Goal: Information Seeking & Learning: Learn about a topic

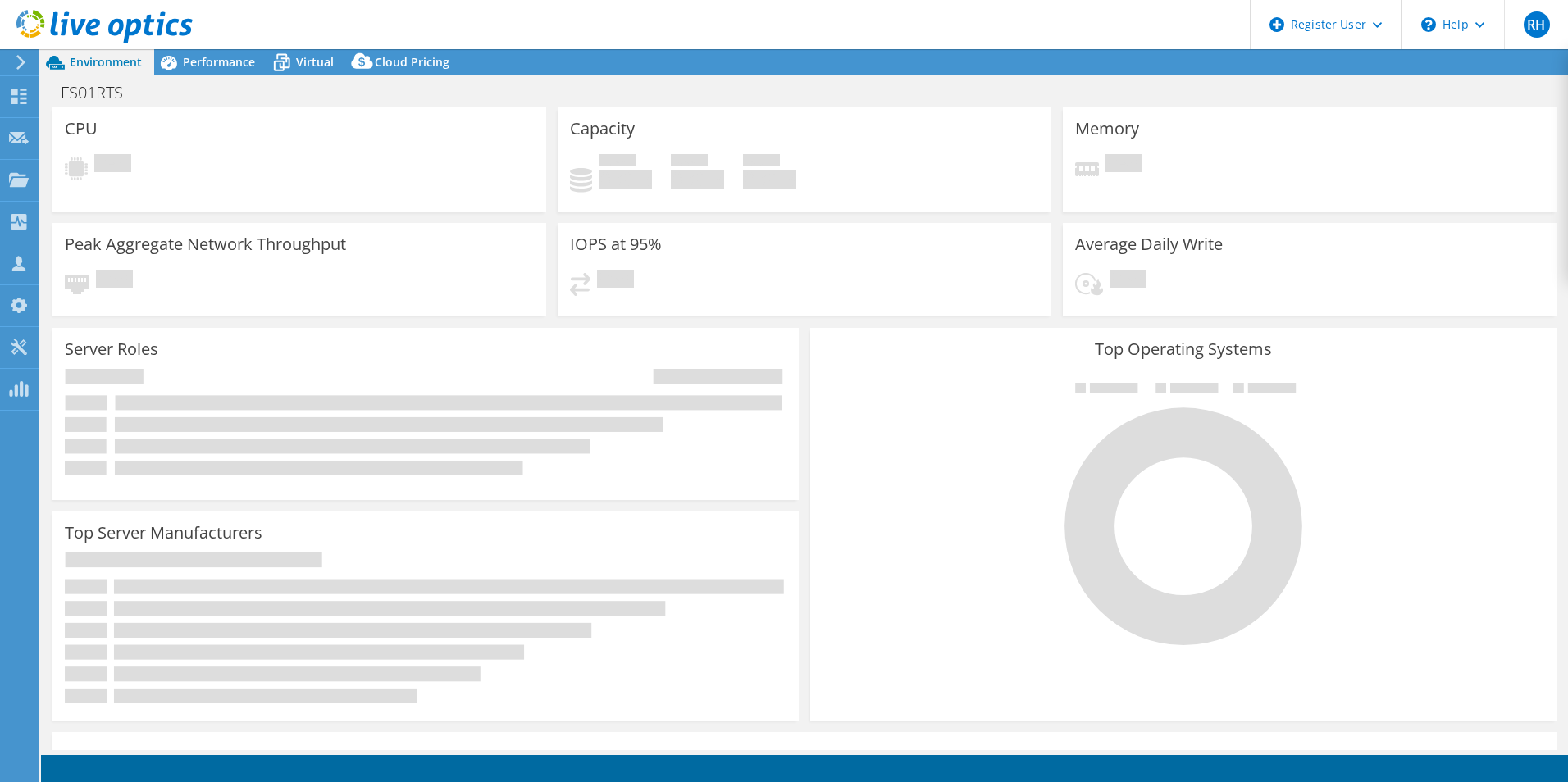
select select "USD"
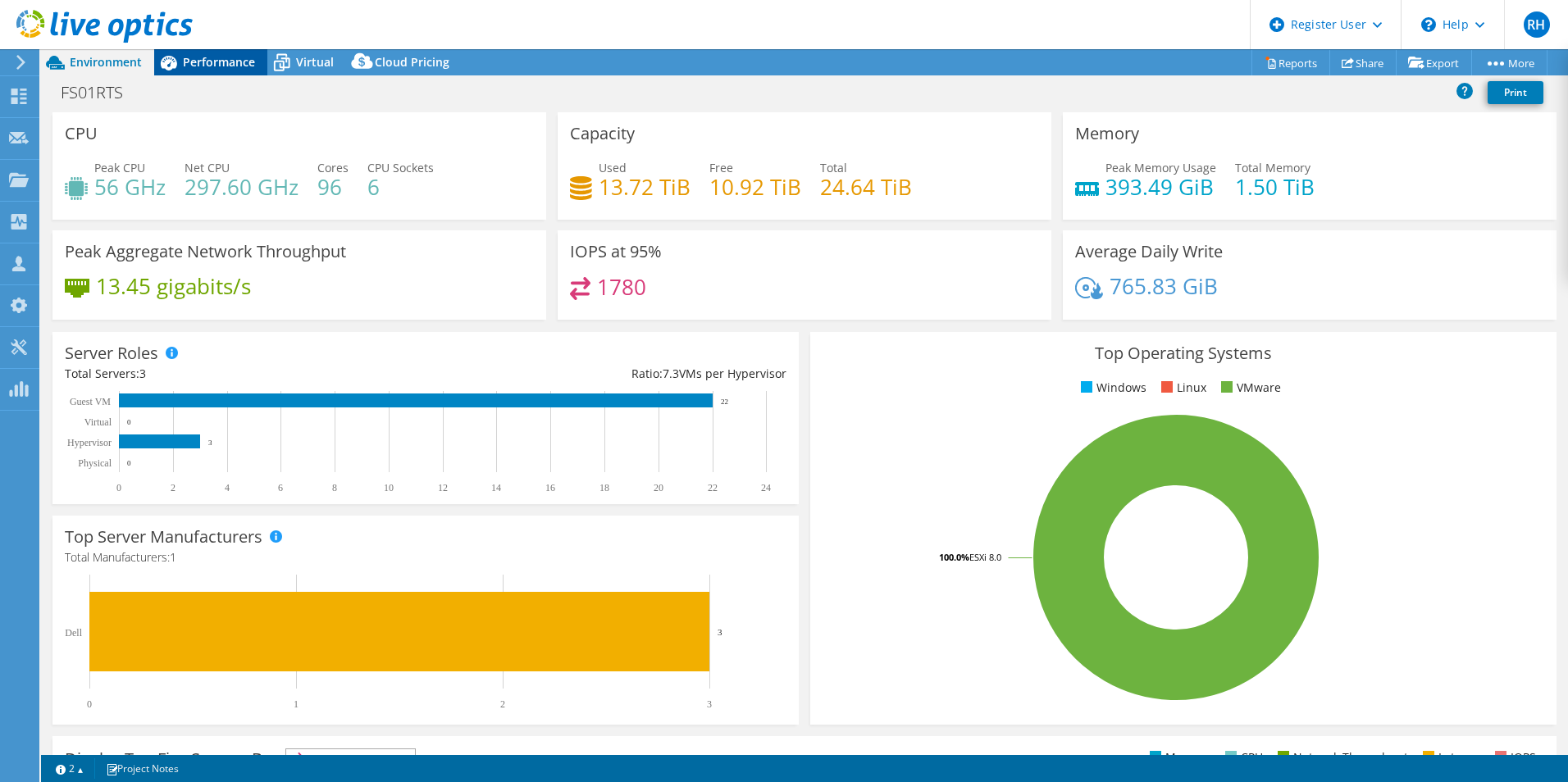
click at [202, 54] on span "Performance" at bounding box center [218, 61] width 72 height 15
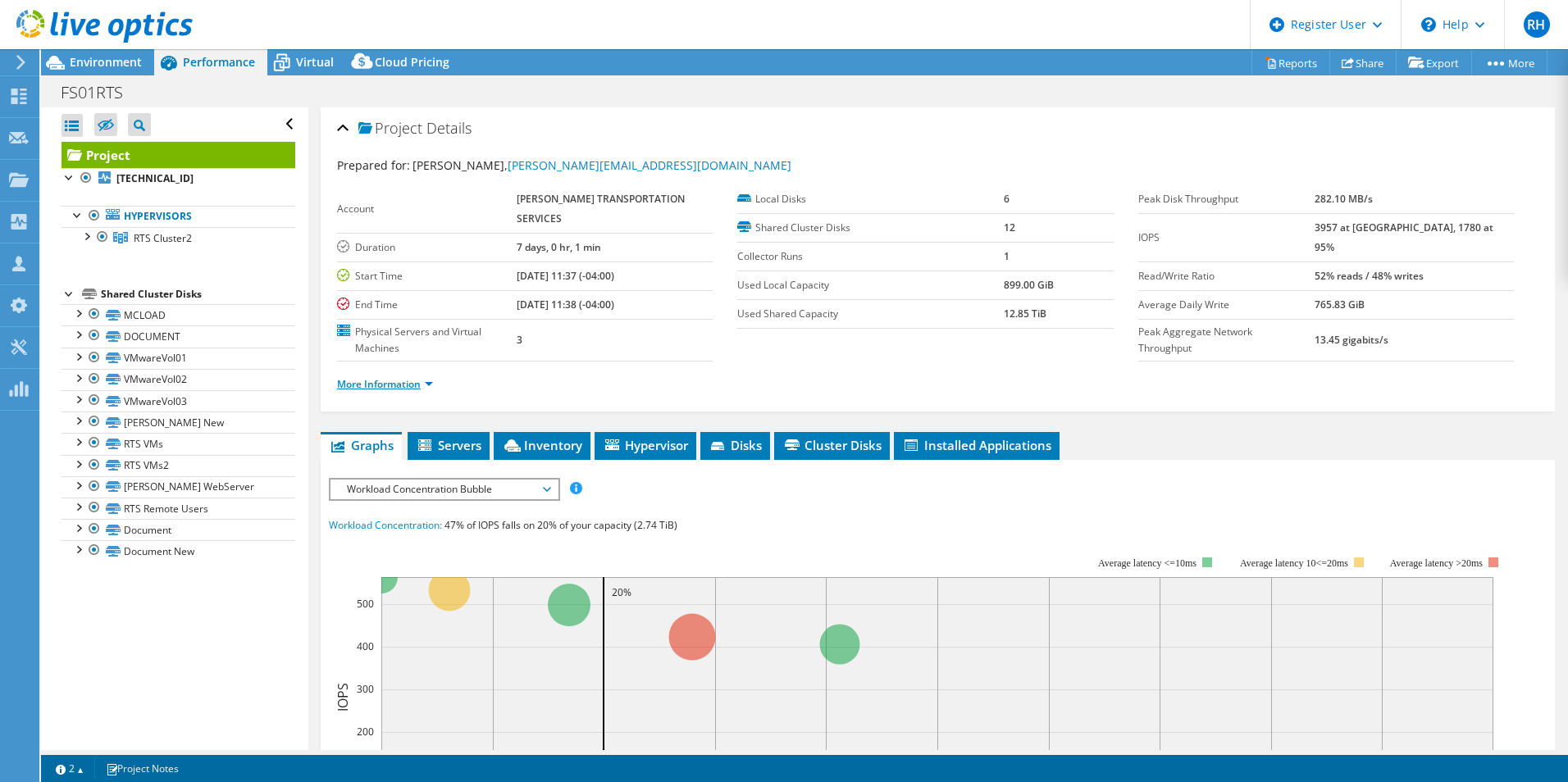
click at [409, 377] on link "More Information" at bounding box center [384, 384] width 96 height 14
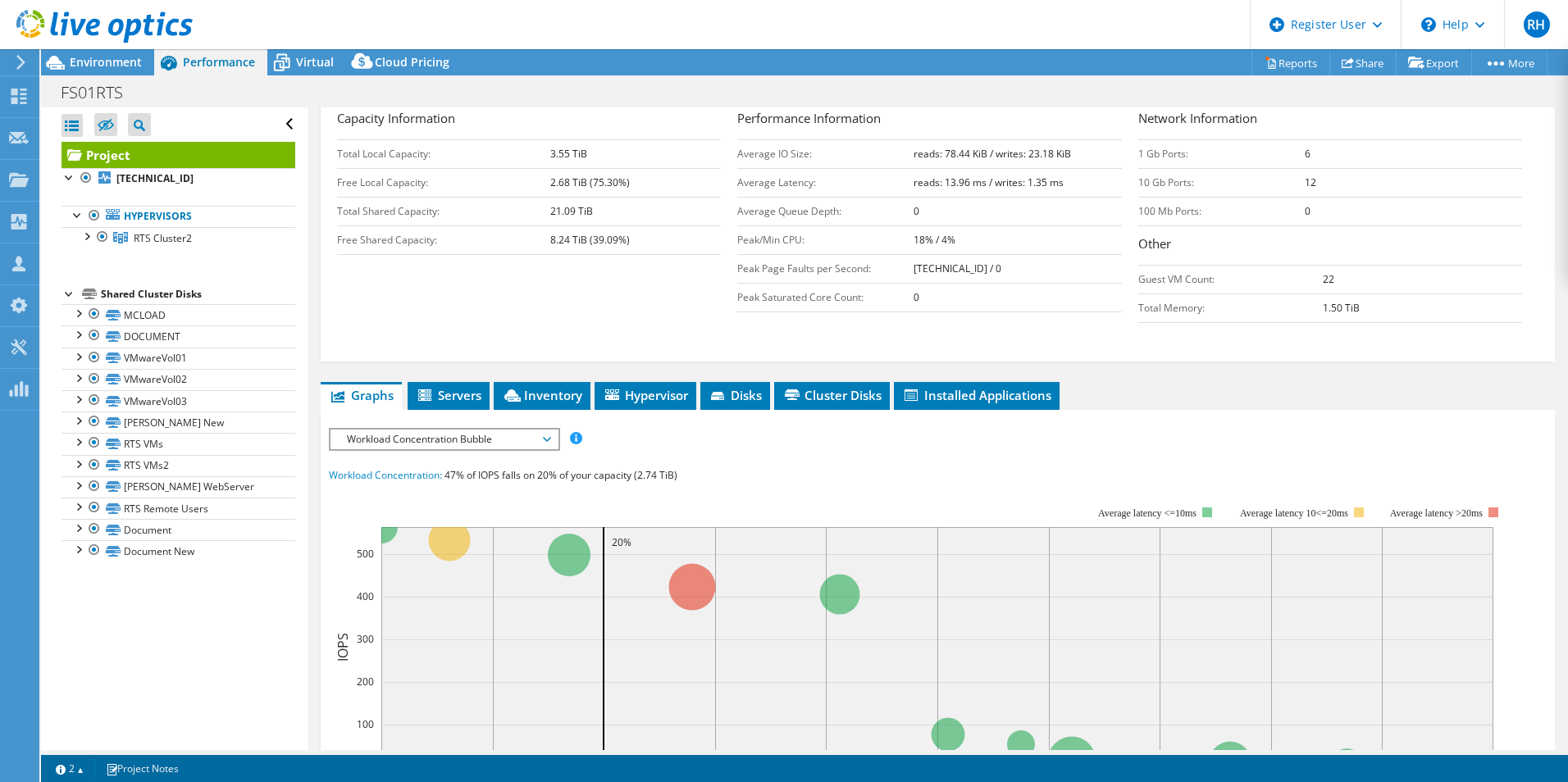
scroll to position [300, 0]
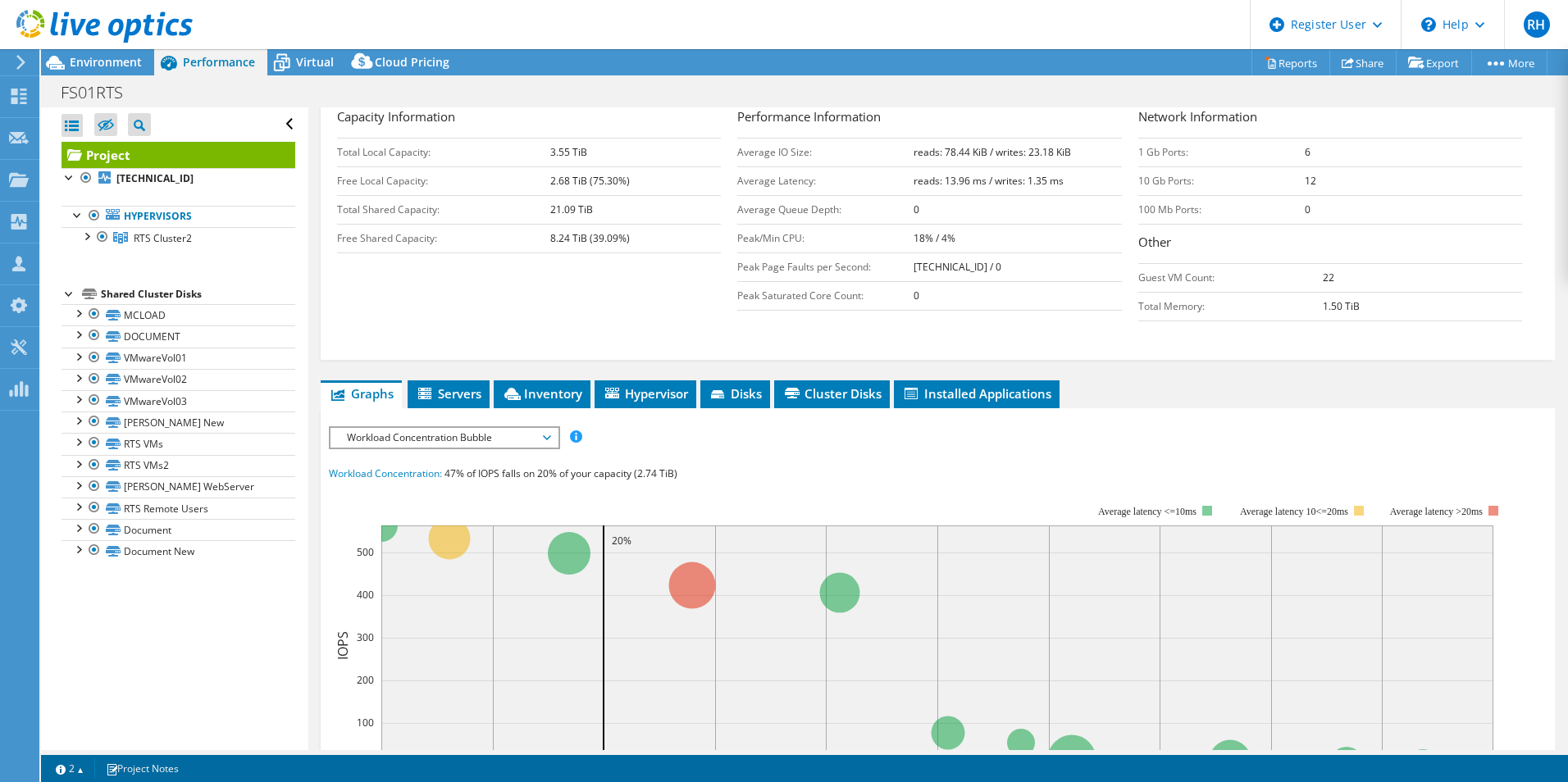
click at [489, 428] on span "Workload Concentration Bubble" at bounding box center [444, 438] width 211 height 20
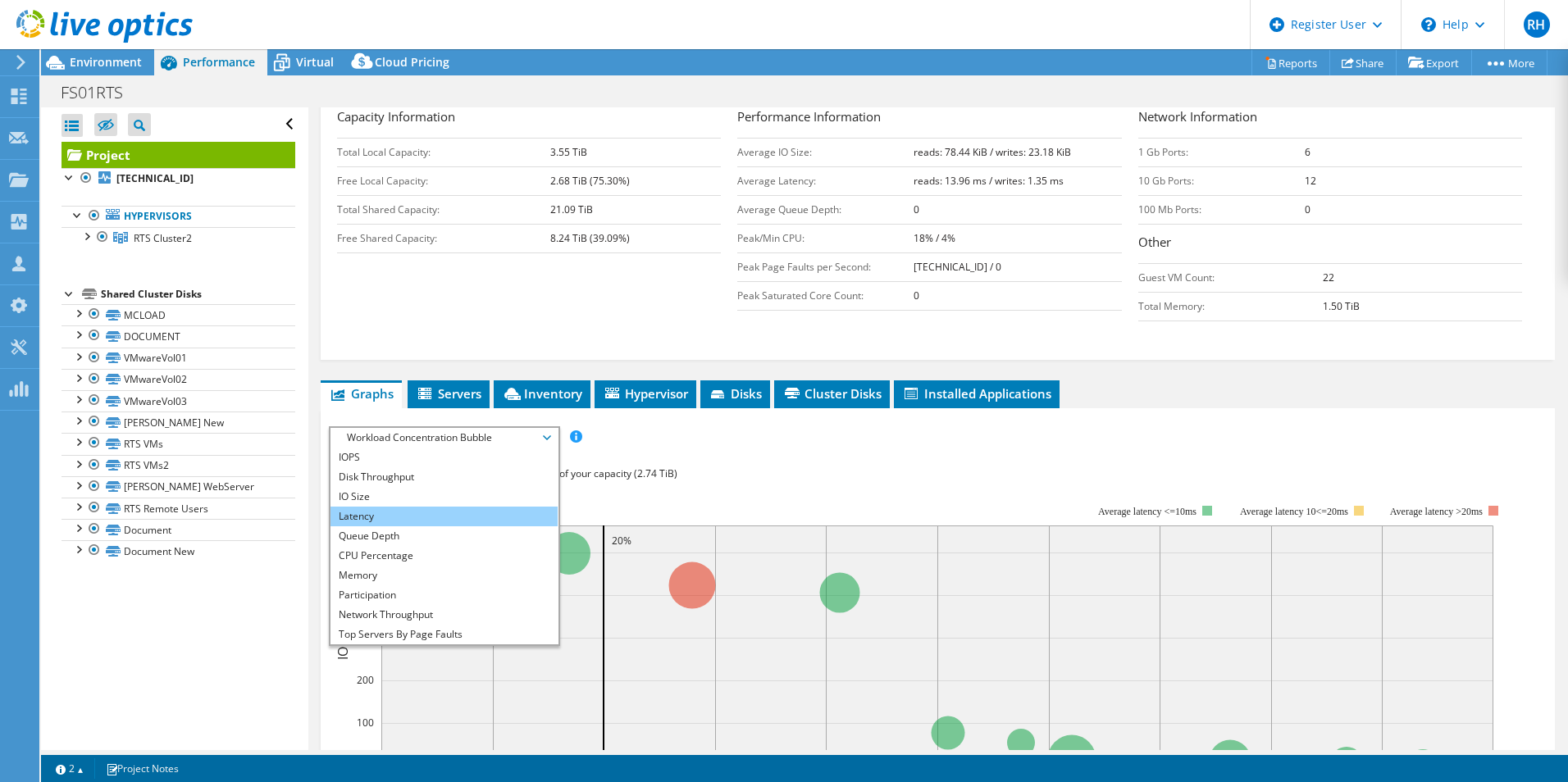
click at [453, 507] on li "Latency" at bounding box center [444, 516] width 227 height 20
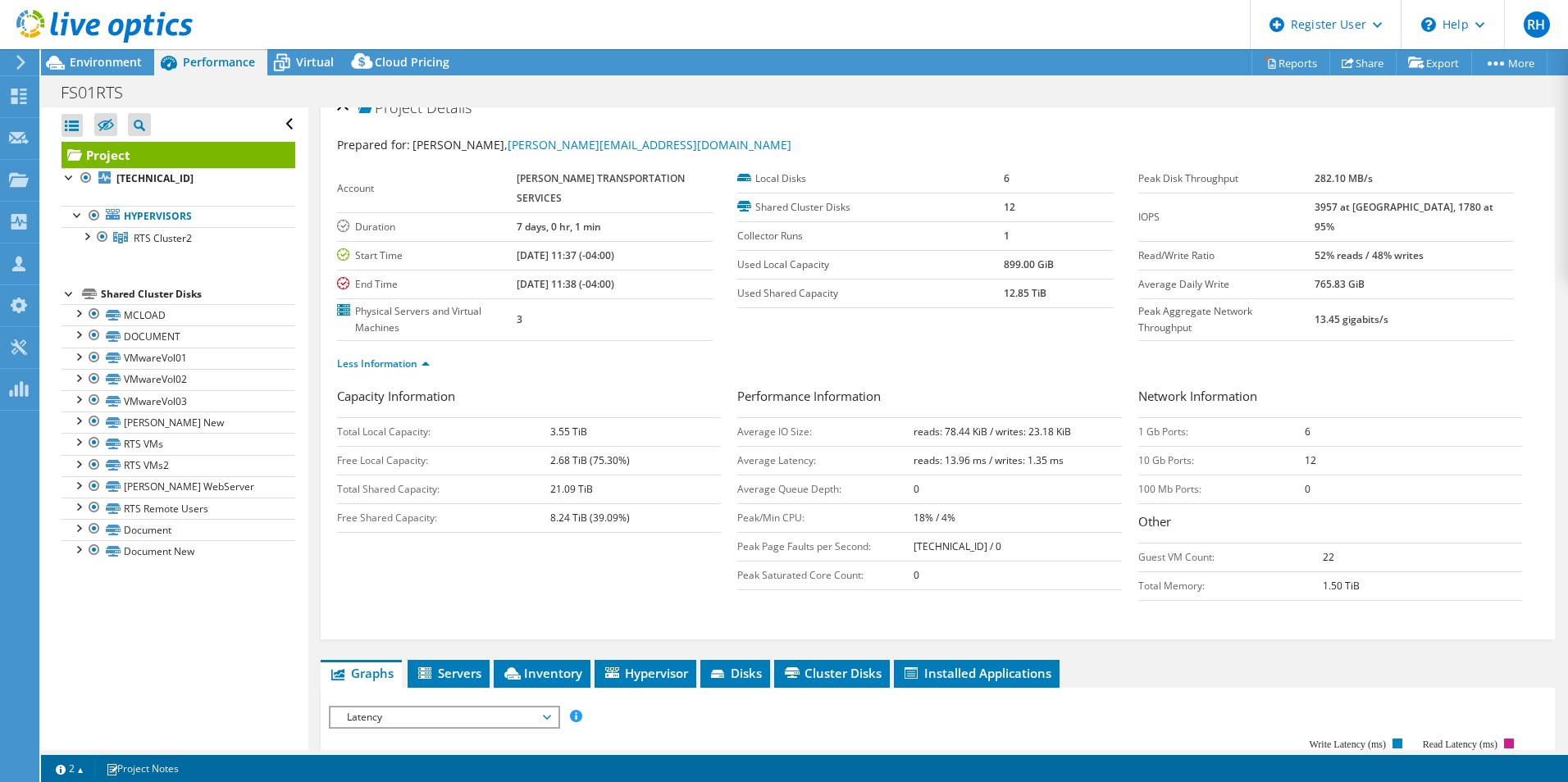
scroll to position [0, 0]
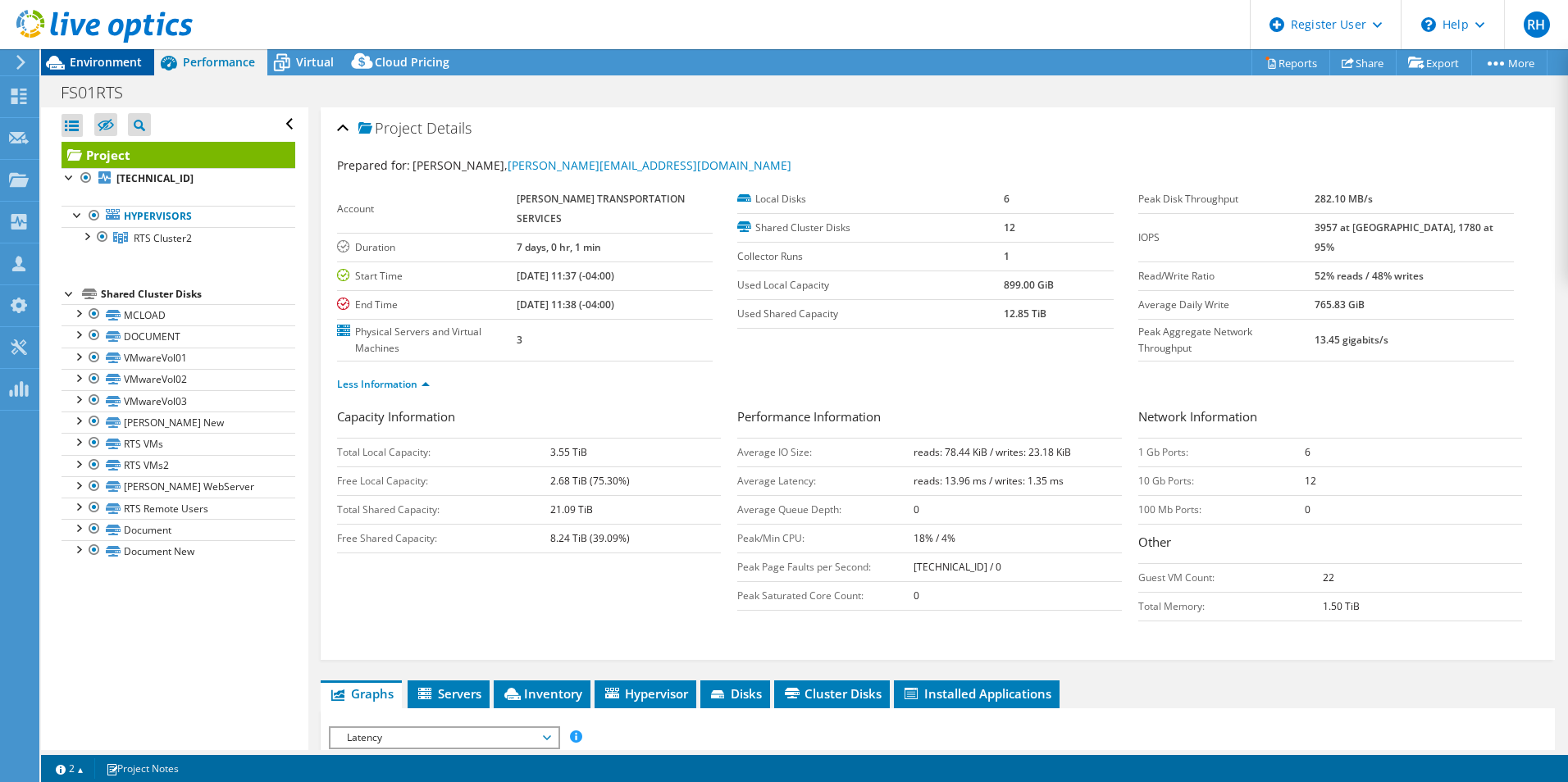
click at [118, 69] on span "Environment" at bounding box center [106, 61] width 72 height 15
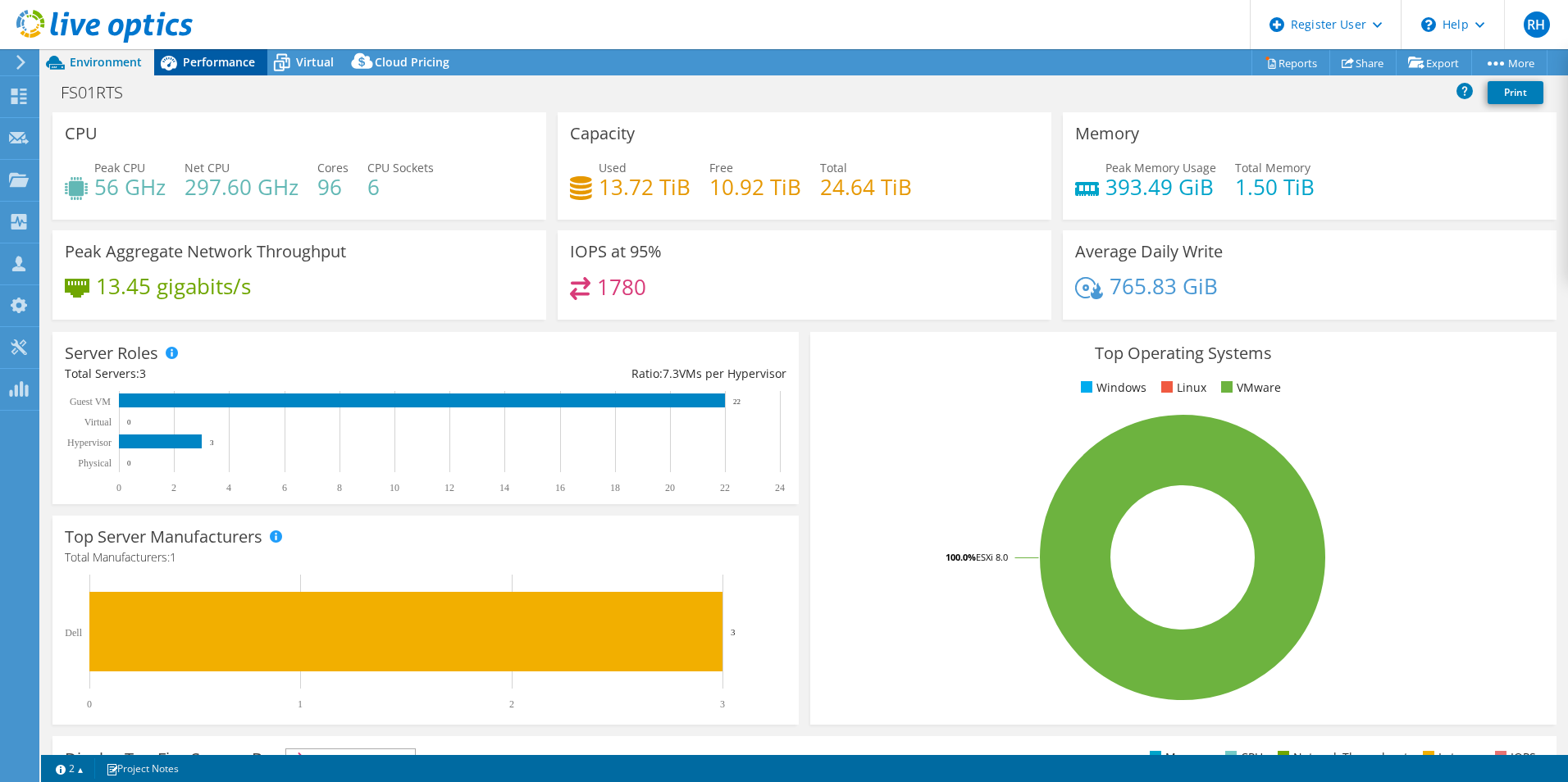
click at [213, 52] on div "Performance" at bounding box center [211, 62] width 113 height 26
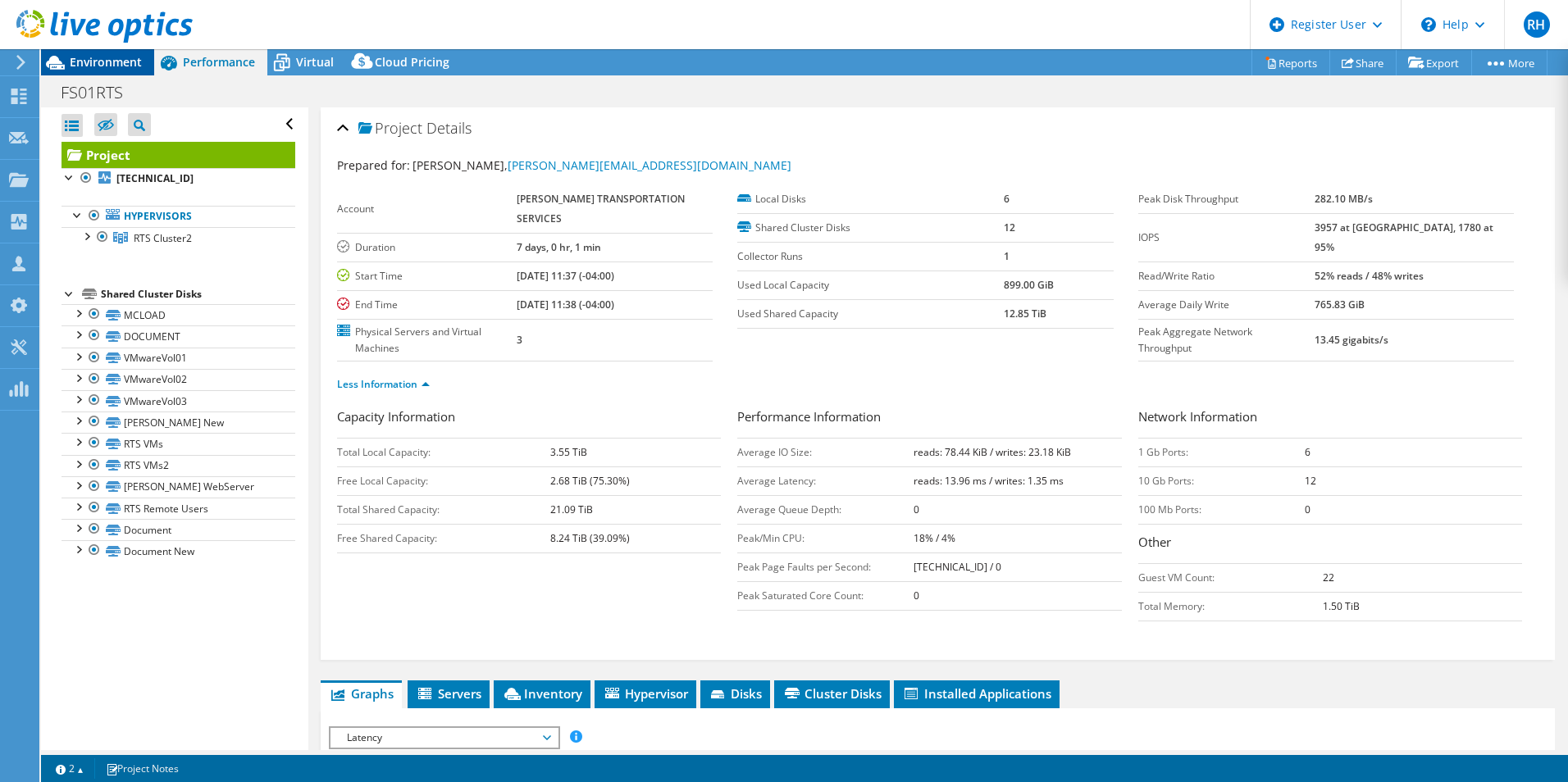
click at [120, 60] on span "Environment" at bounding box center [106, 61] width 72 height 15
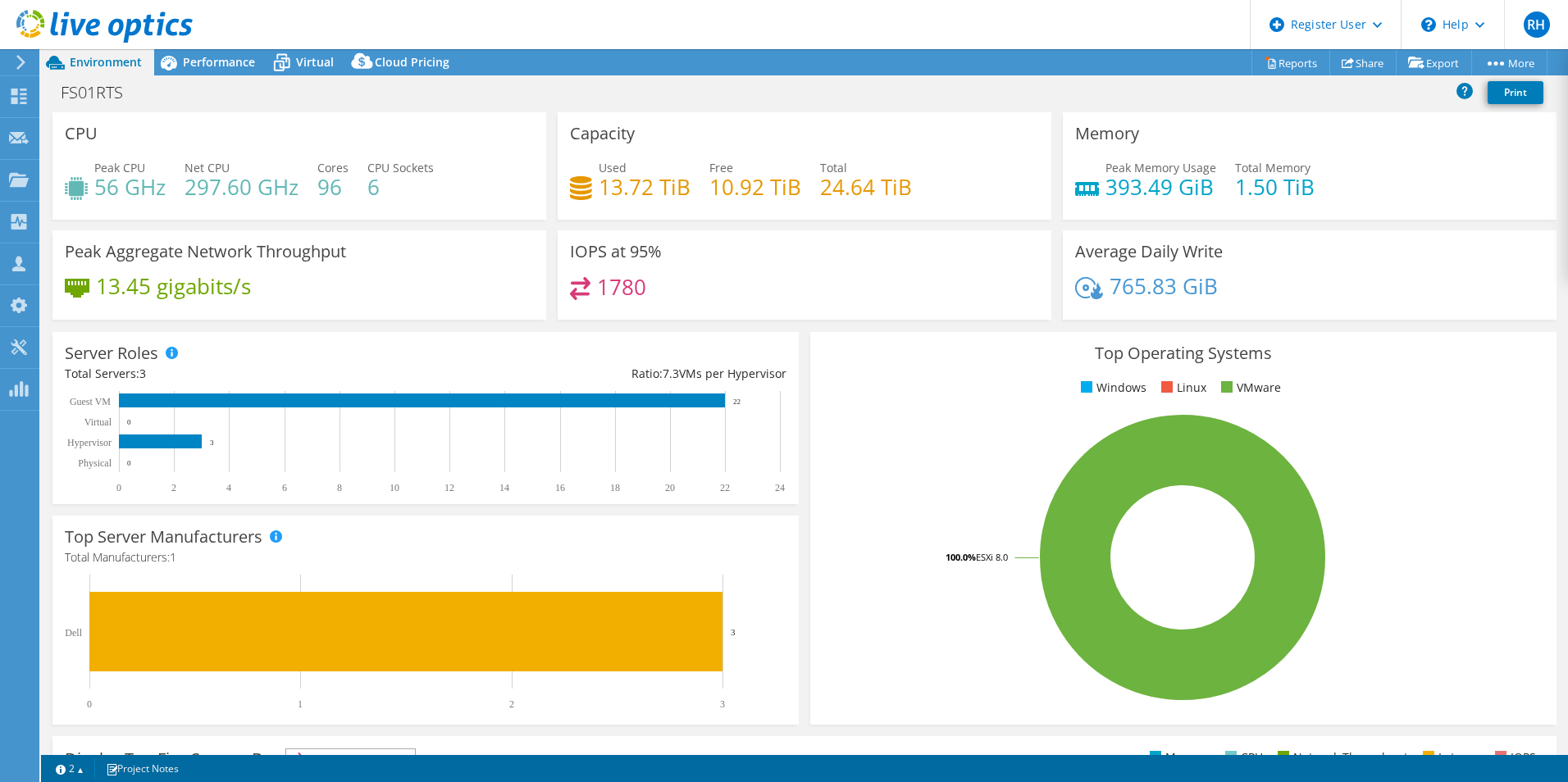
click at [182, 49] on div at bounding box center [96, 27] width 193 height 55
click at [183, 56] on span "Performance" at bounding box center [218, 61] width 72 height 15
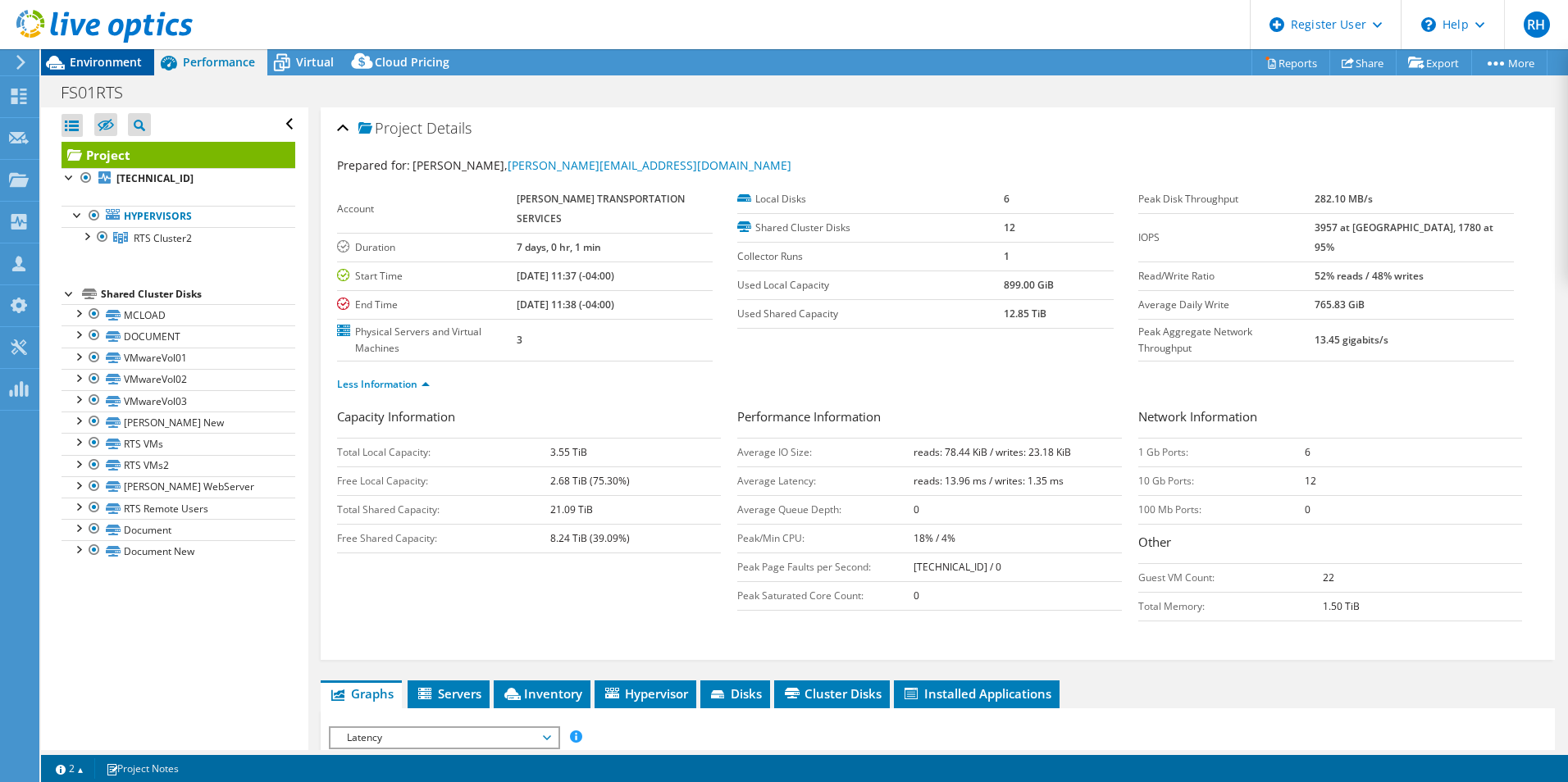
click at [96, 65] on span "Environment" at bounding box center [106, 61] width 72 height 15
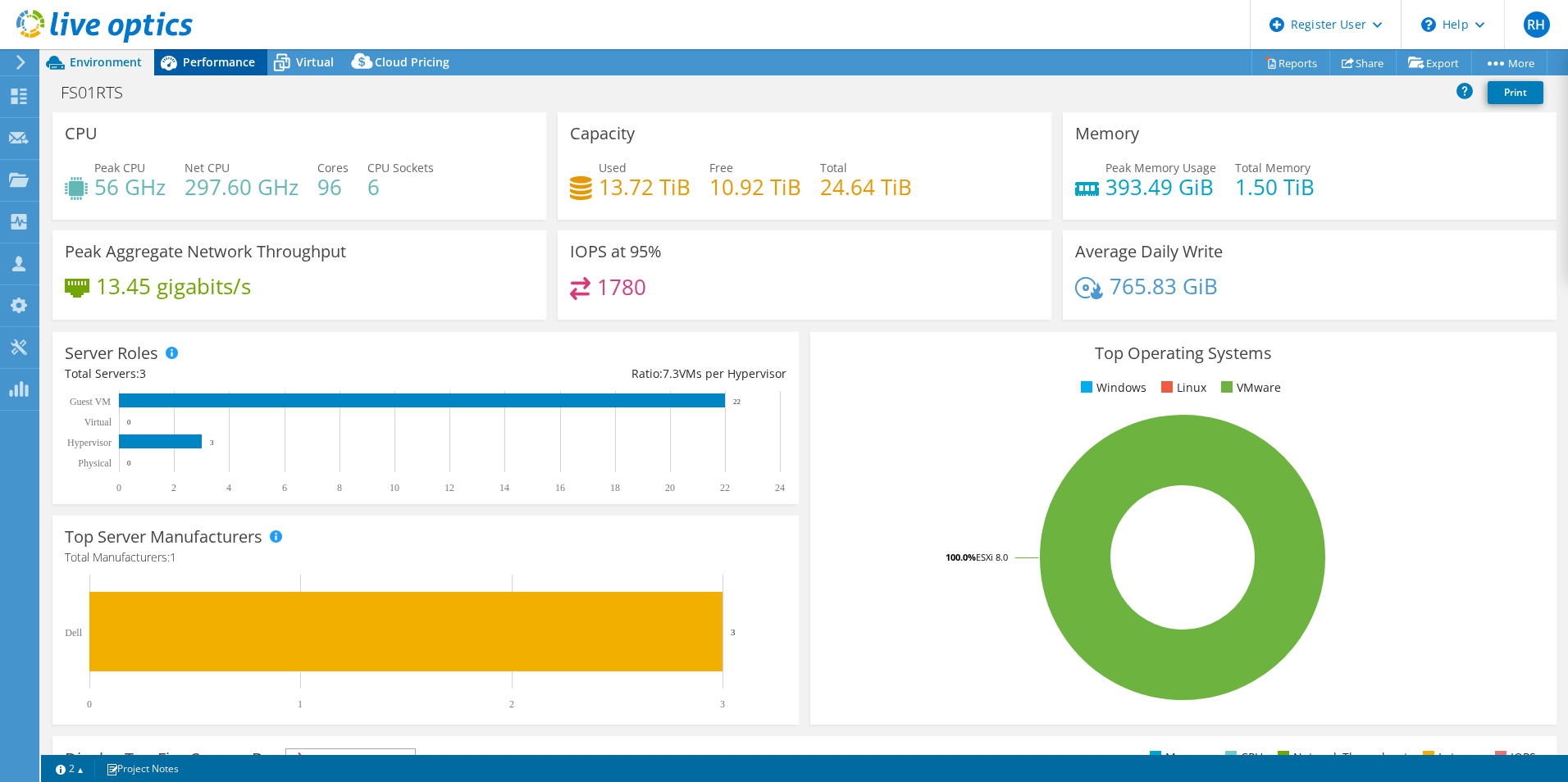
click at [188, 64] on span "Performance" at bounding box center [218, 61] width 72 height 15
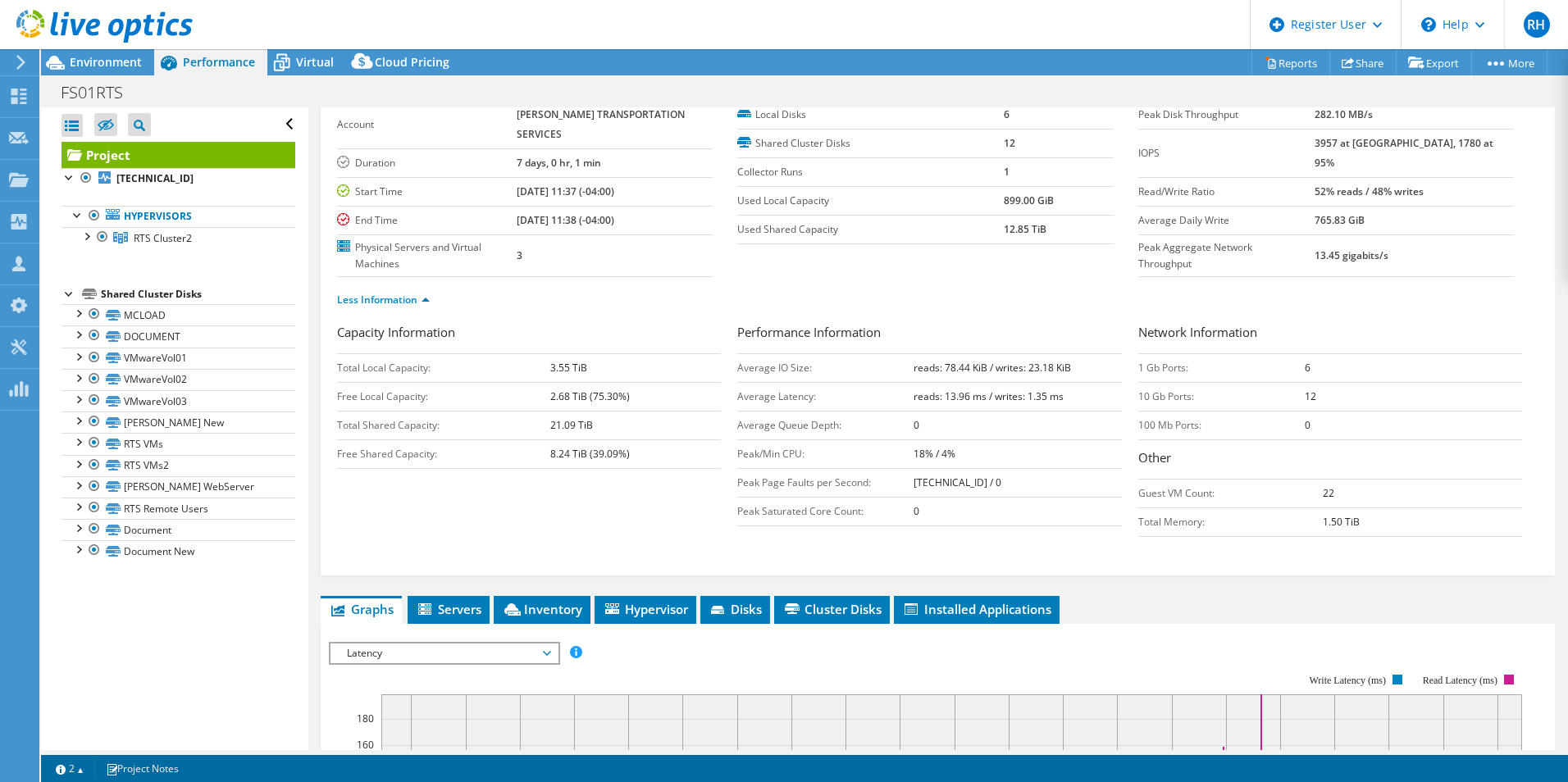
scroll to position [88, 0]
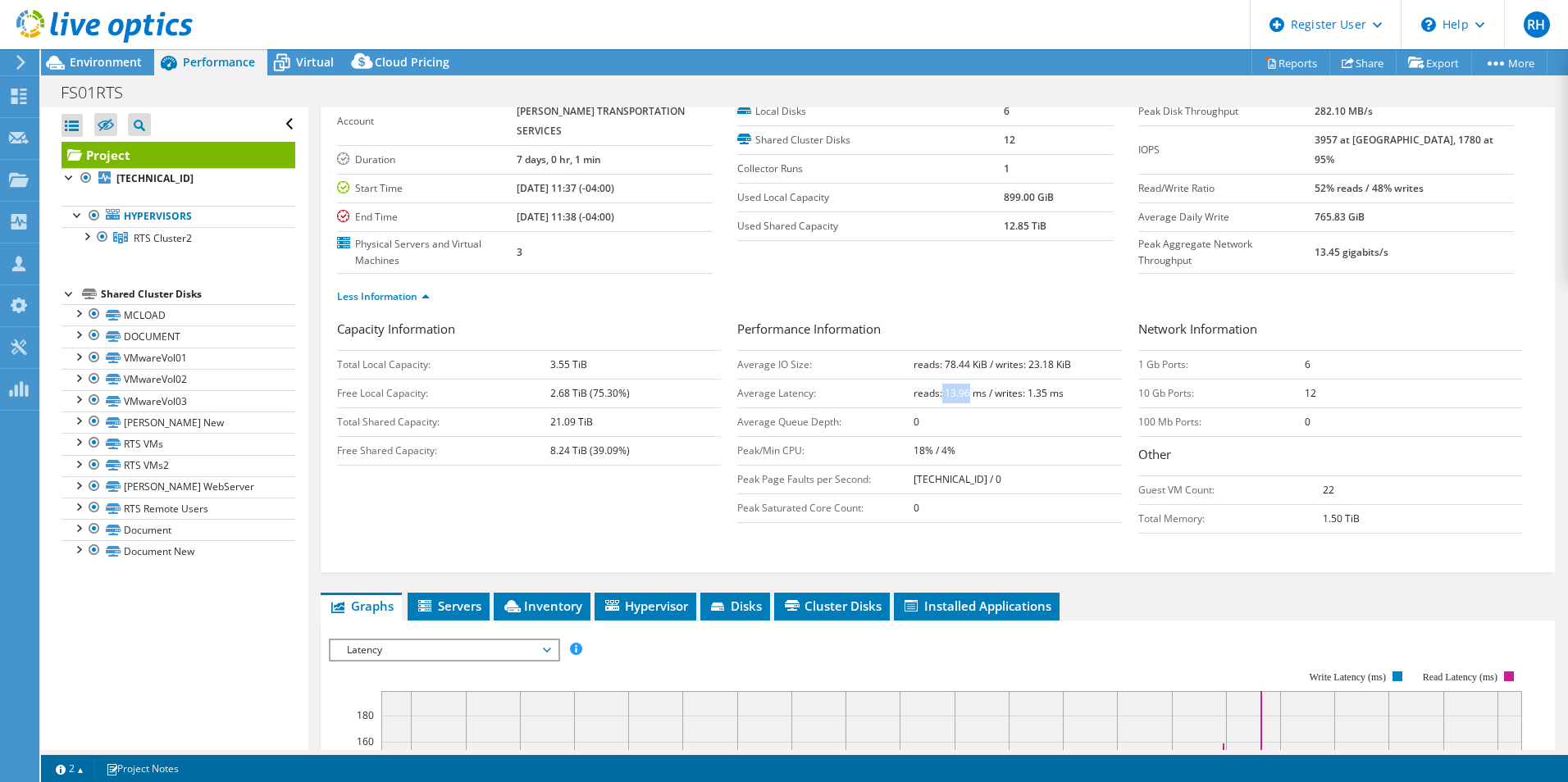
drag, startPoint x: 935, startPoint y: 362, endPoint x: 963, endPoint y: 363, distance: 28.0
click at [963, 386] on b "reads: 13.96 ms / writes: 1.35 ms" at bounding box center [988, 392] width 150 height 14
drag, startPoint x: 963, startPoint y: 363, endPoint x: 1045, endPoint y: 381, distance: 84.0
click at [1045, 408] on td "0" at bounding box center [1017, 422] width 207 height 28
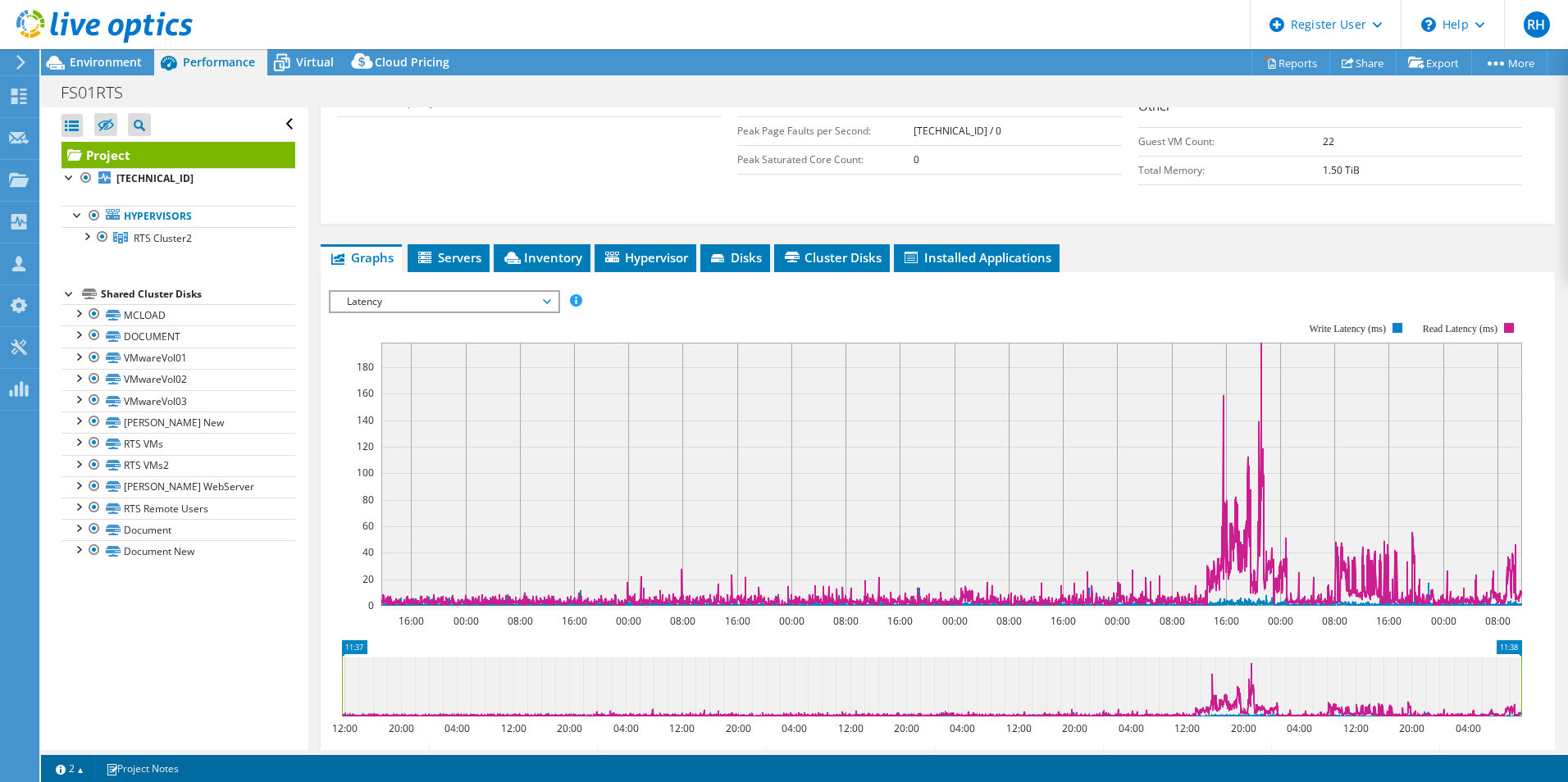
scroll to position [437, 0]
drag, startPoint x: 78, startPoint y: 316, endPoint x: 78, endPoint y: 348, distance: 32.0
click at [78, 316] on div at bounding box center [78, 312] width 16 height 16
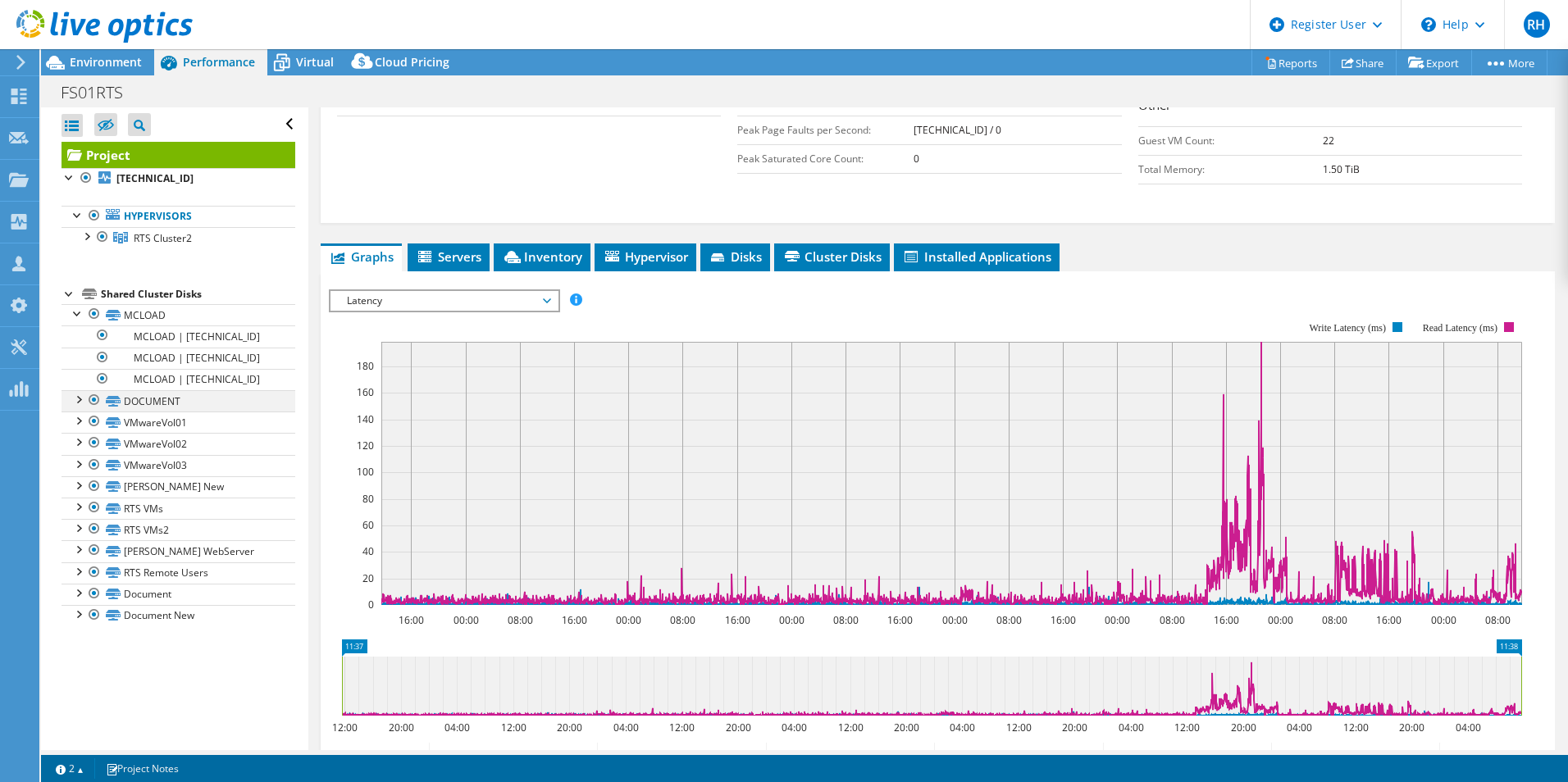
click at [82, 401] on div at bounding box center [78, 398] width 16 height 16
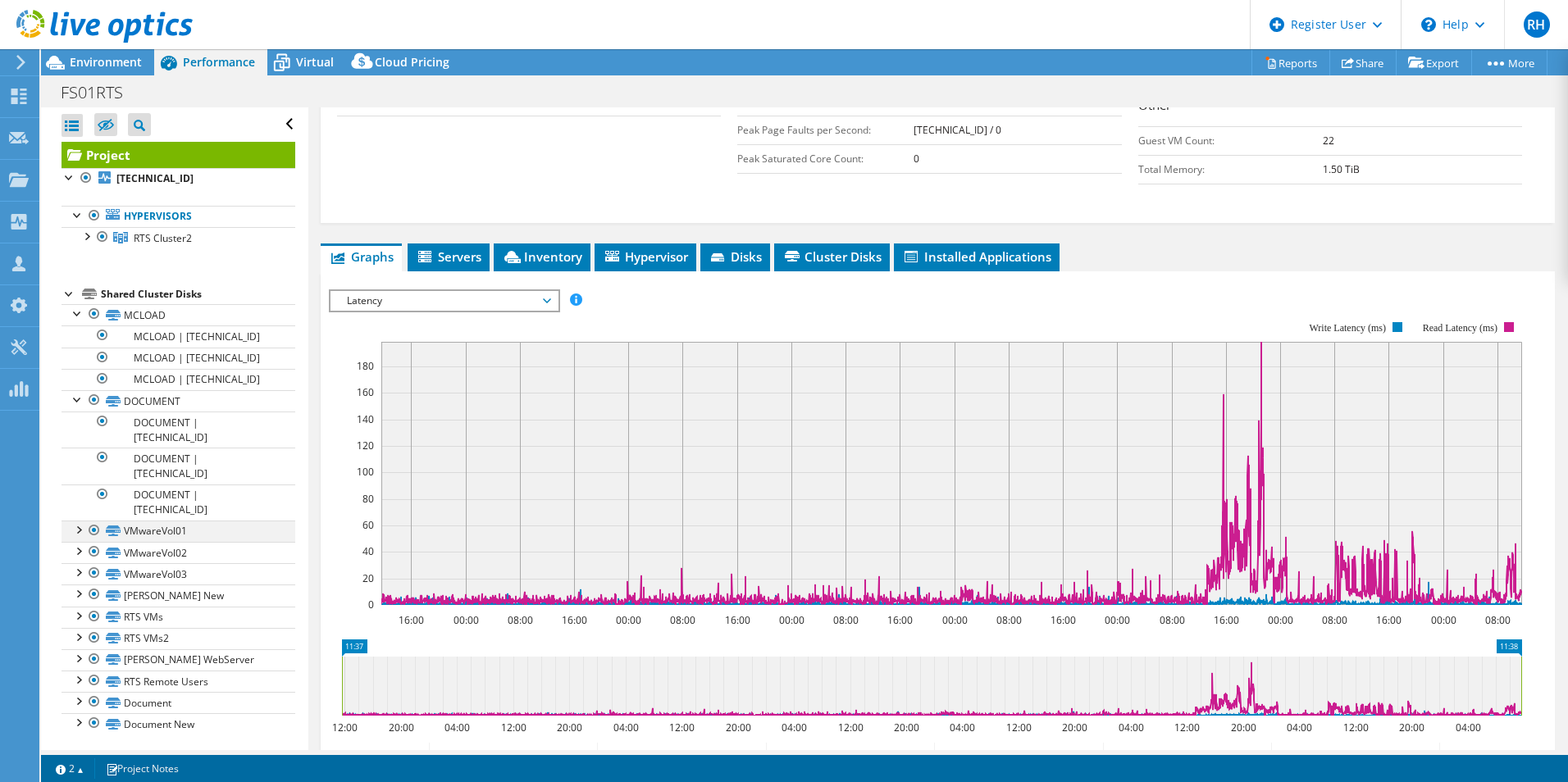
click at [79, 521] on div at bounding box center [78, 529] width 16 height 16
click at [74, 521] on div at bounding box center [78, 529] width 16 height 16
click at [79, 393] on div at bounding box center [78, 398] width 16 height 16
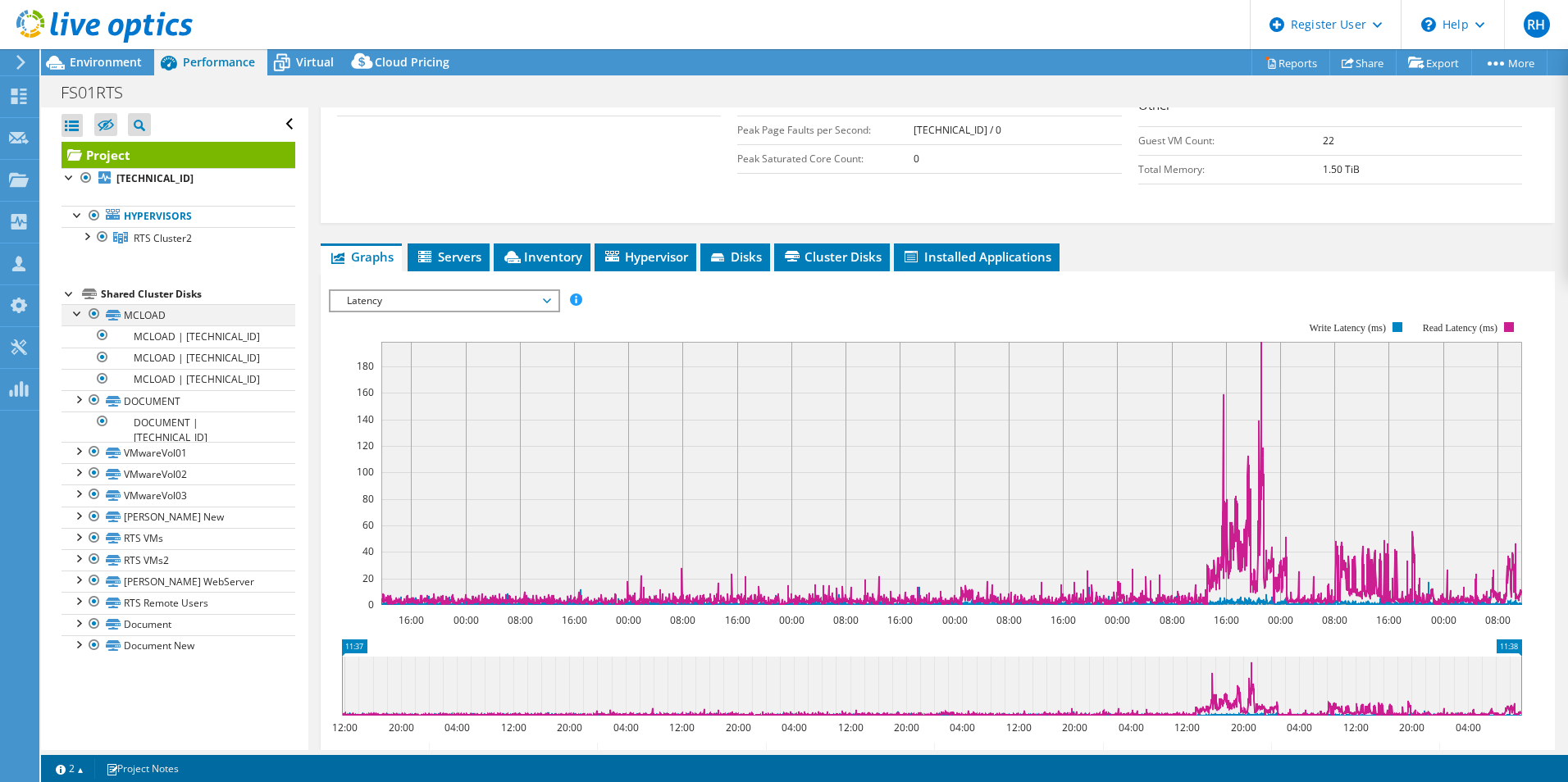
click at [78, 306] on div at bounding box center [78, 312] width 16 height 16
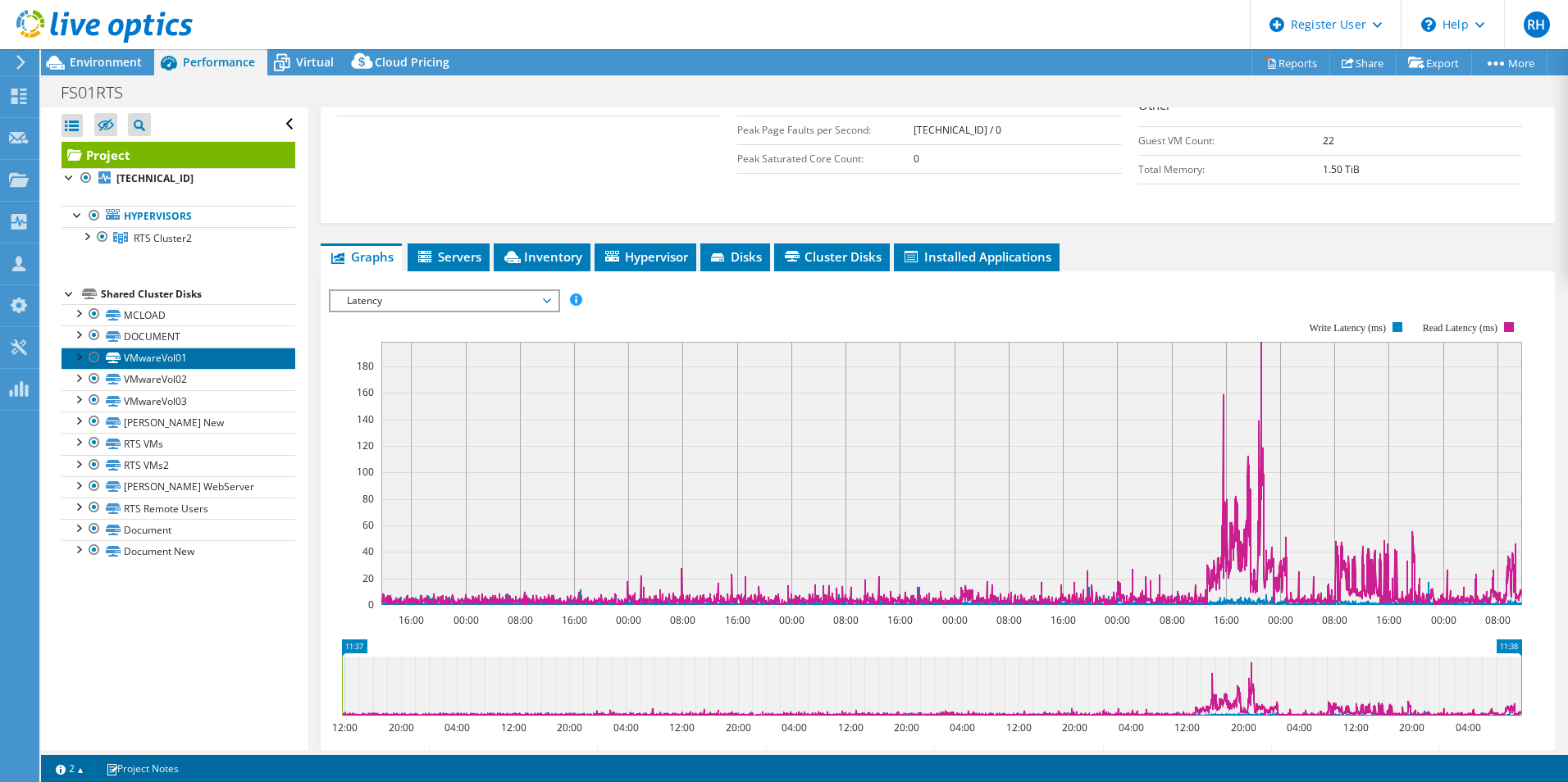
click at [199, 357] on link "VMwareVol01" at bounding box center [178, 358] width 234 height 22
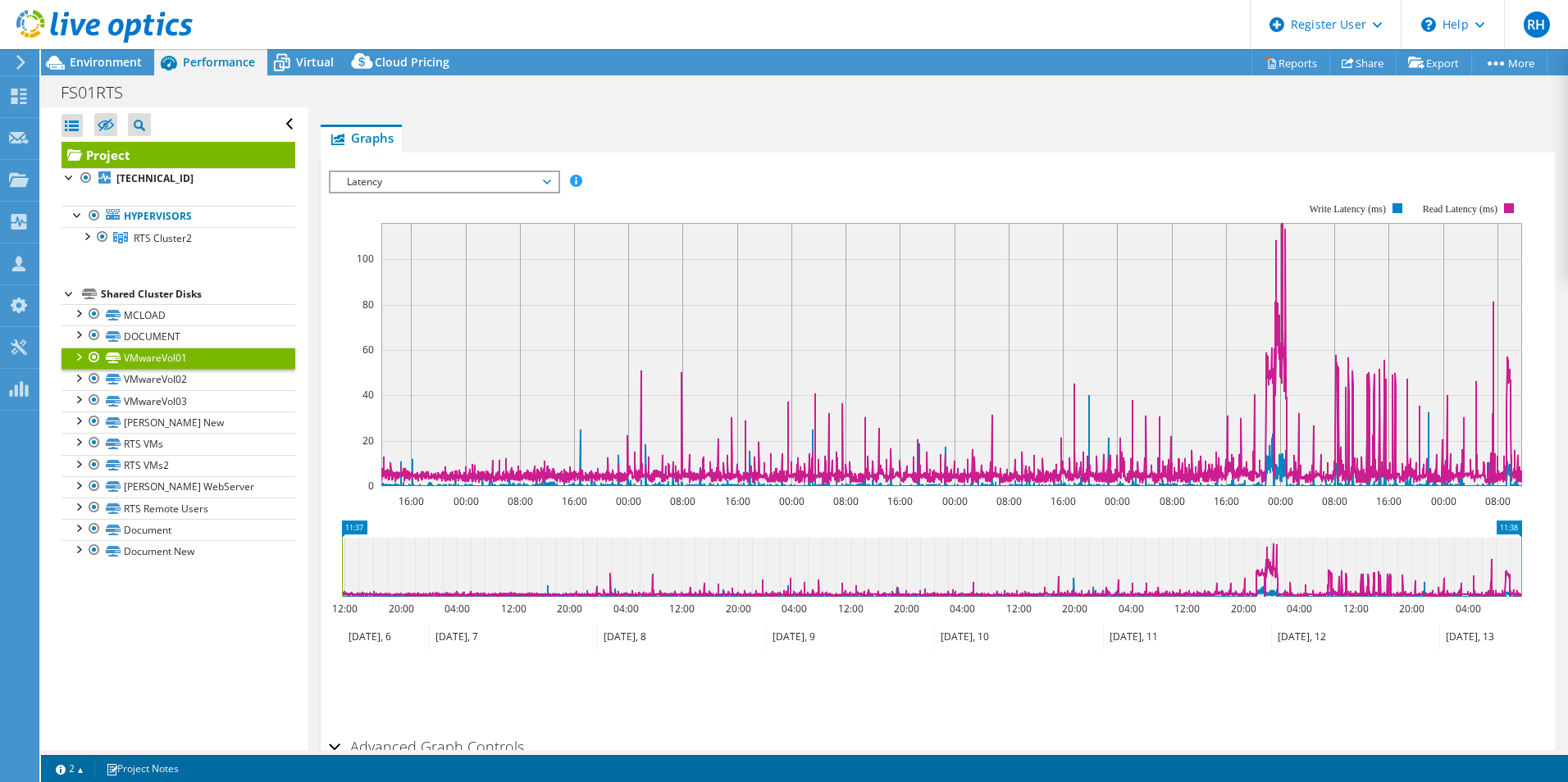
scroll to position [314, 0]
click at [138, 382] on link "VMwareVol02" at bounding box center [178, 379] width 234 height 22
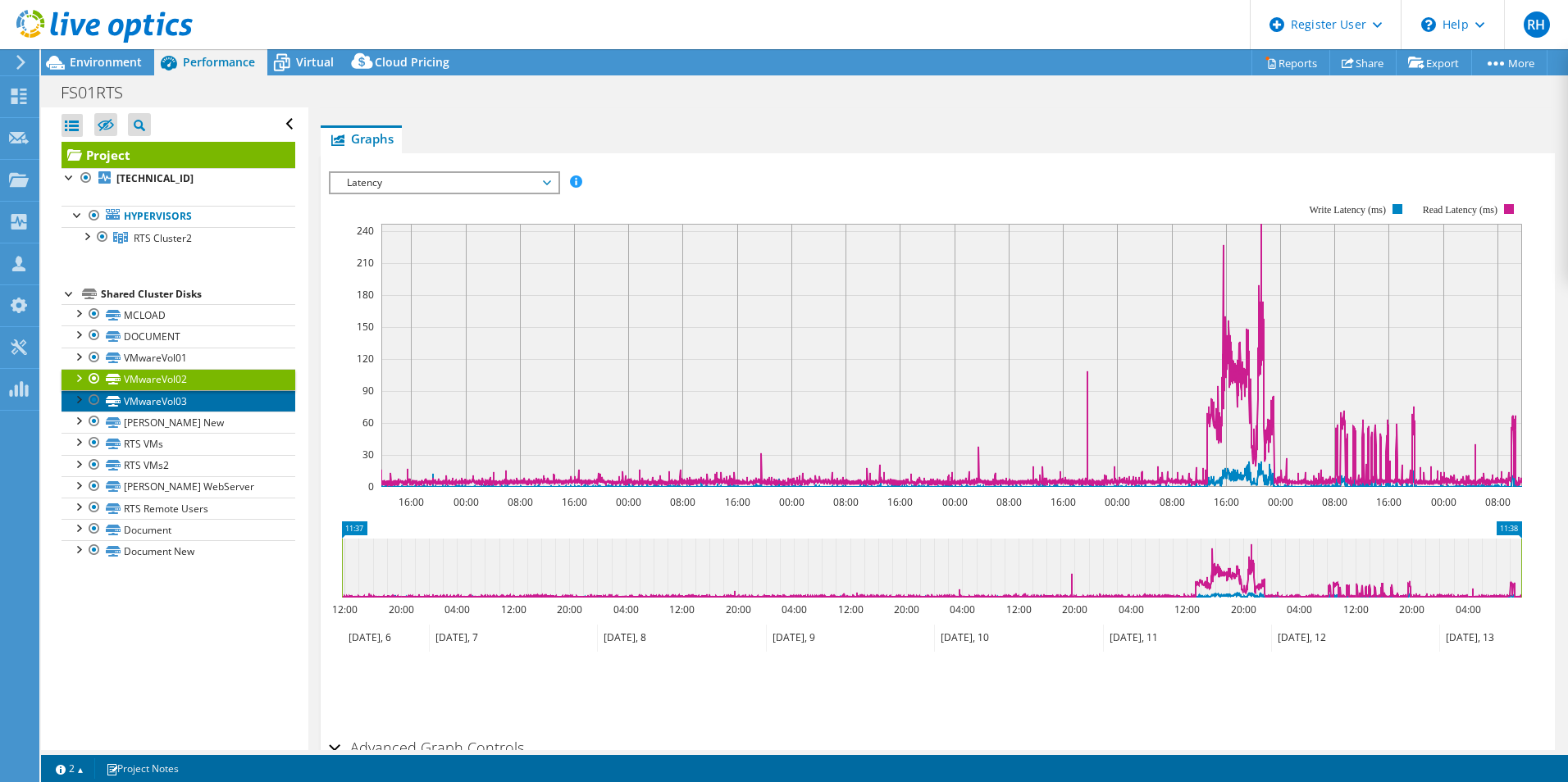
click at [226, 395] on link "VMwareVol03" at bounding box center [178, 401] width 234 height 22
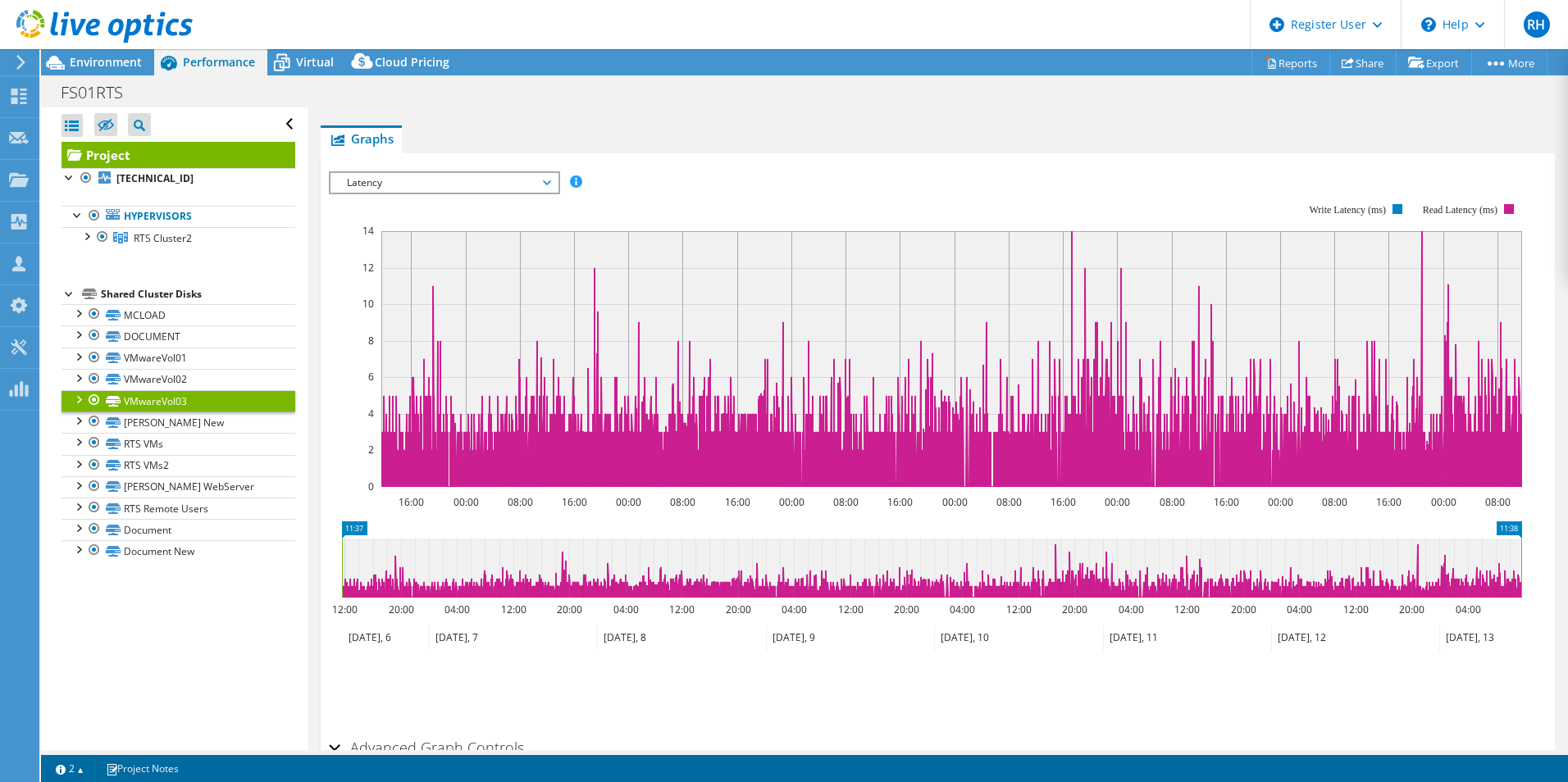
scroll to position [0, 0]
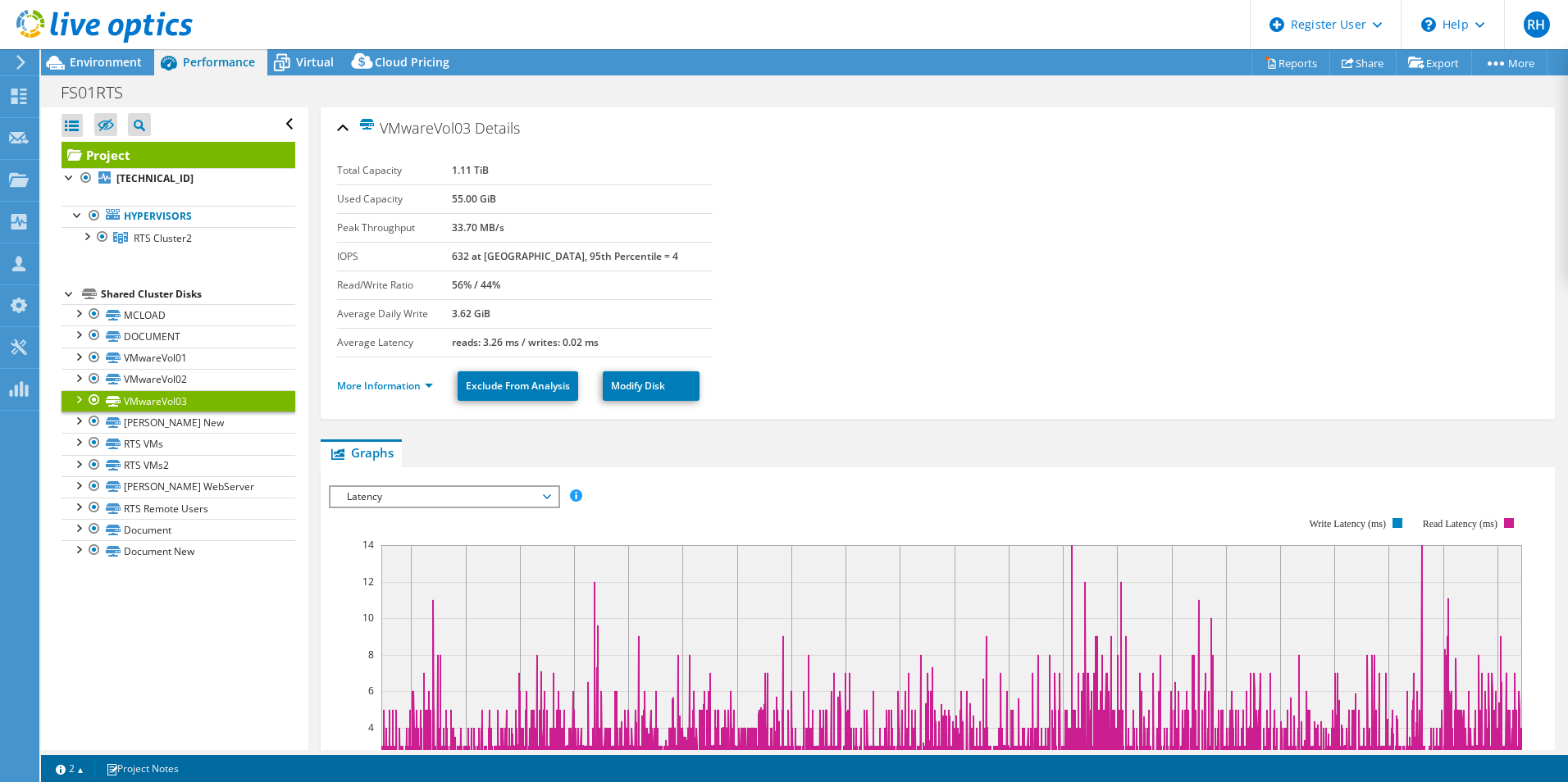
click at [183, 157] on link "Project" at bounding box center [178, 155] width 234 height 26
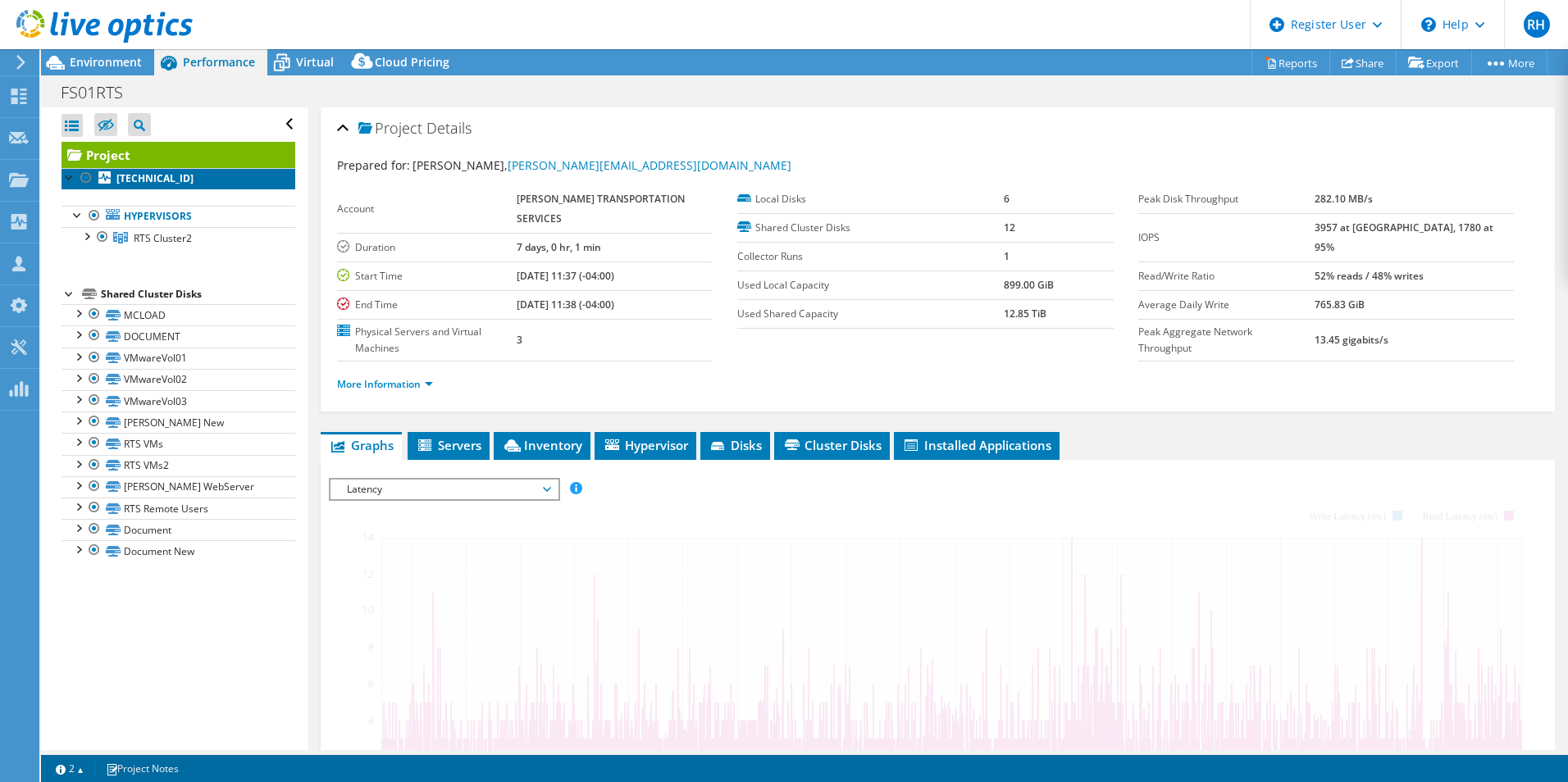
click at [179, 182] on link "[TECHNICAL_ID]" at bounding box center [178, 179] width 234 height 22
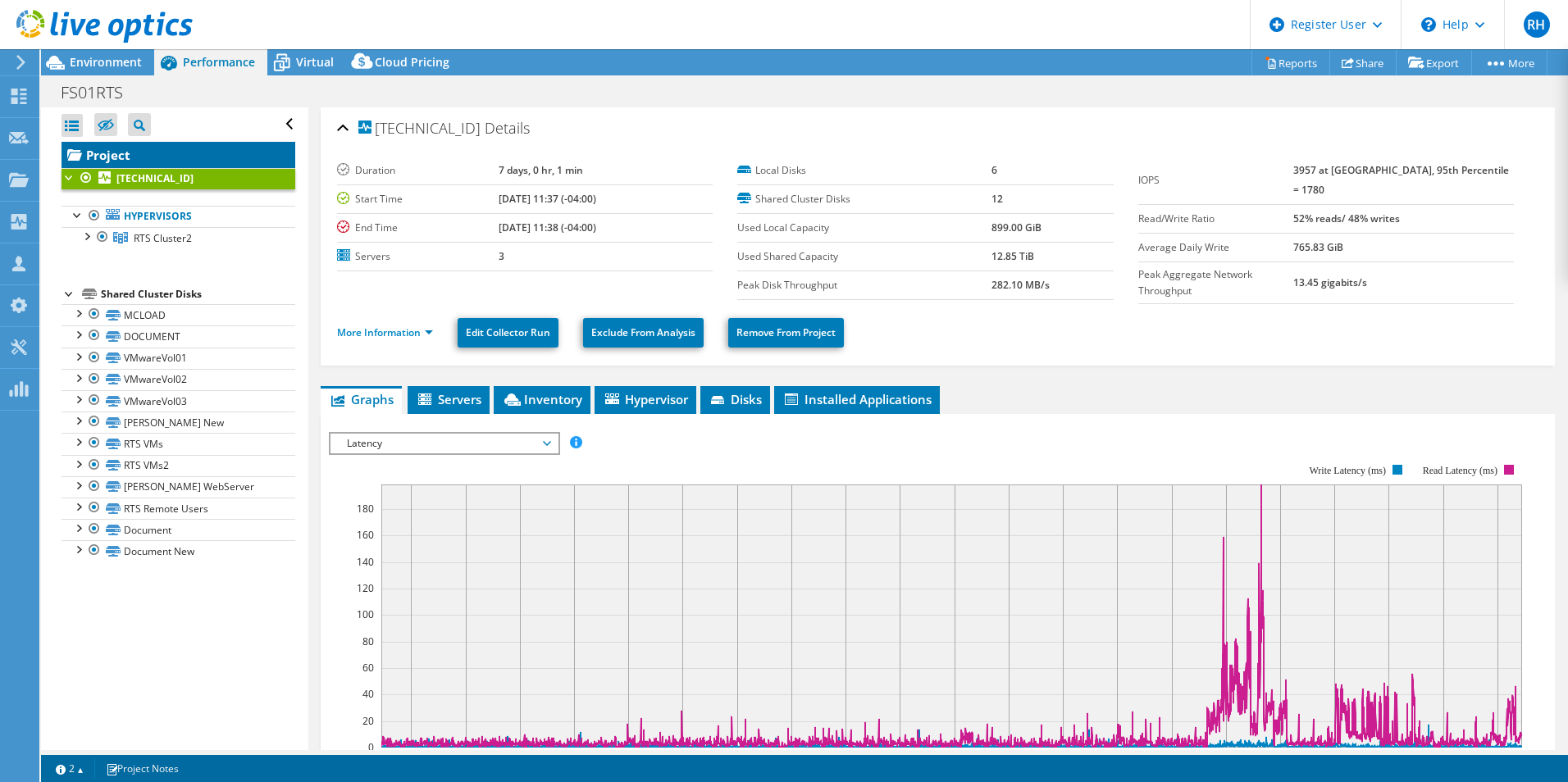
click at [191, 152] on link "Project" at bounding box center [178, 155] width 234 height 26
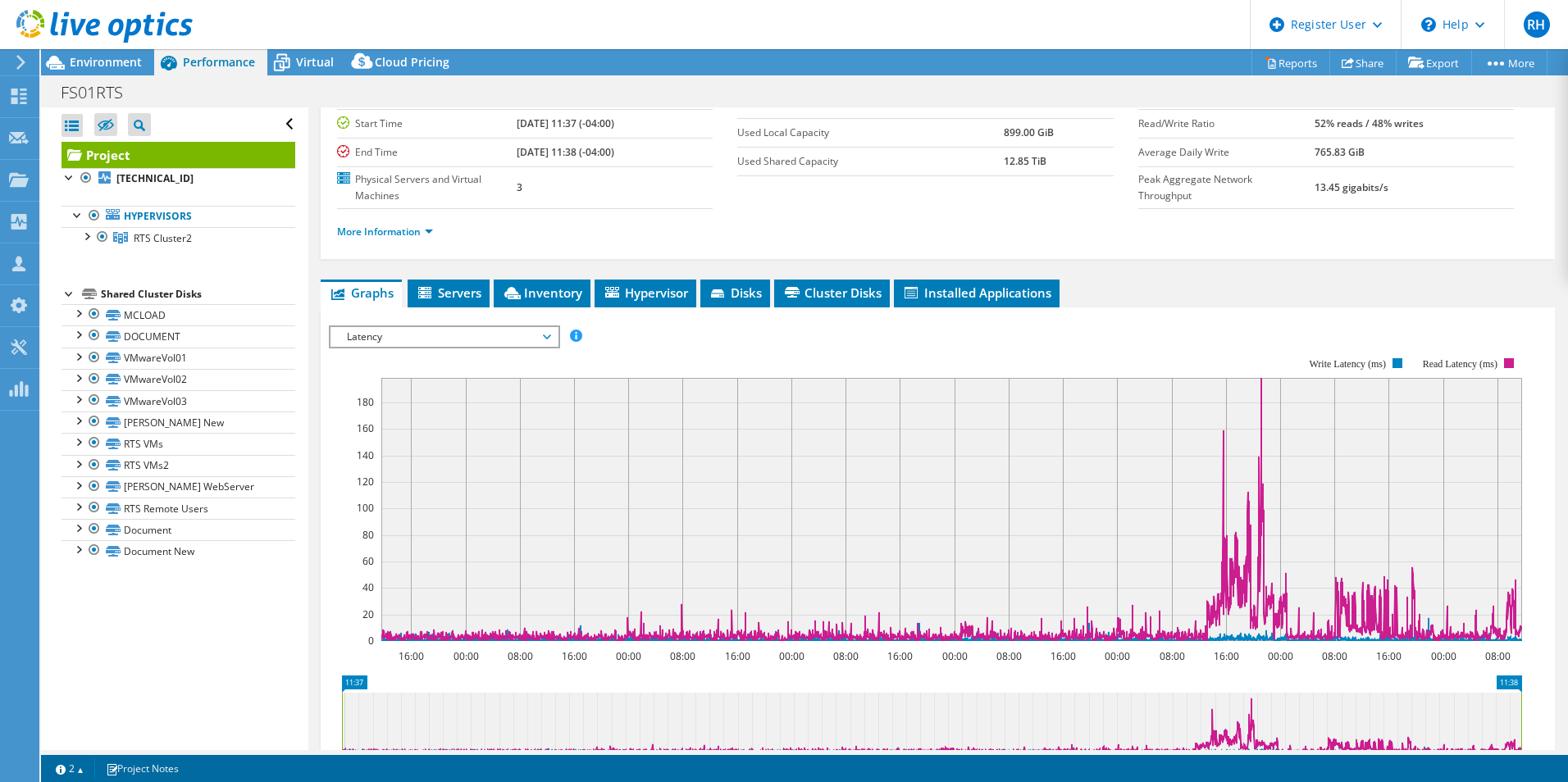
scroll to position [153, 0]
click at [206, 360] on link "VMwareVol01" at bounding box center [178, 358] width 234 height 22
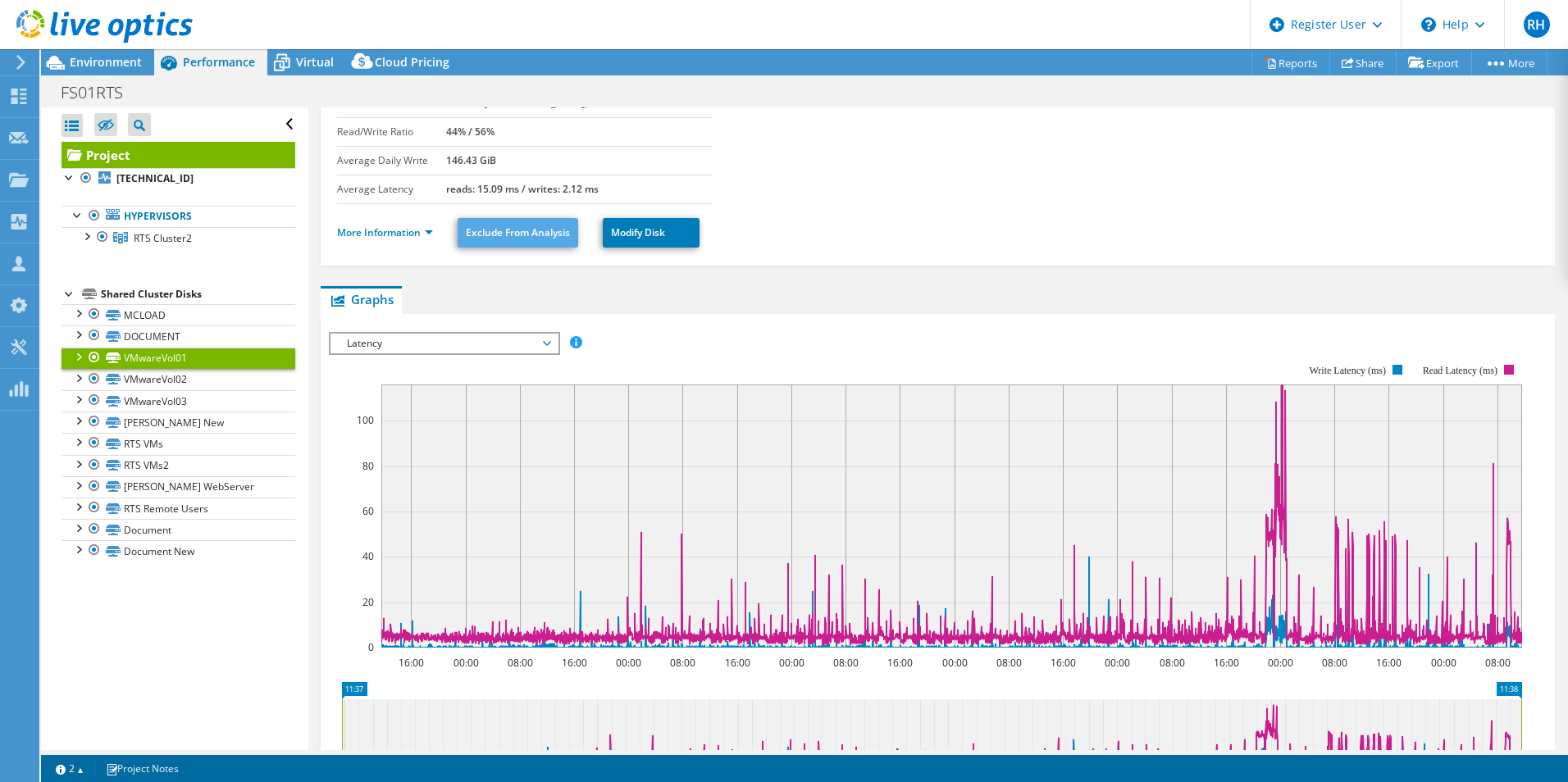
scroll to position [0, 0]
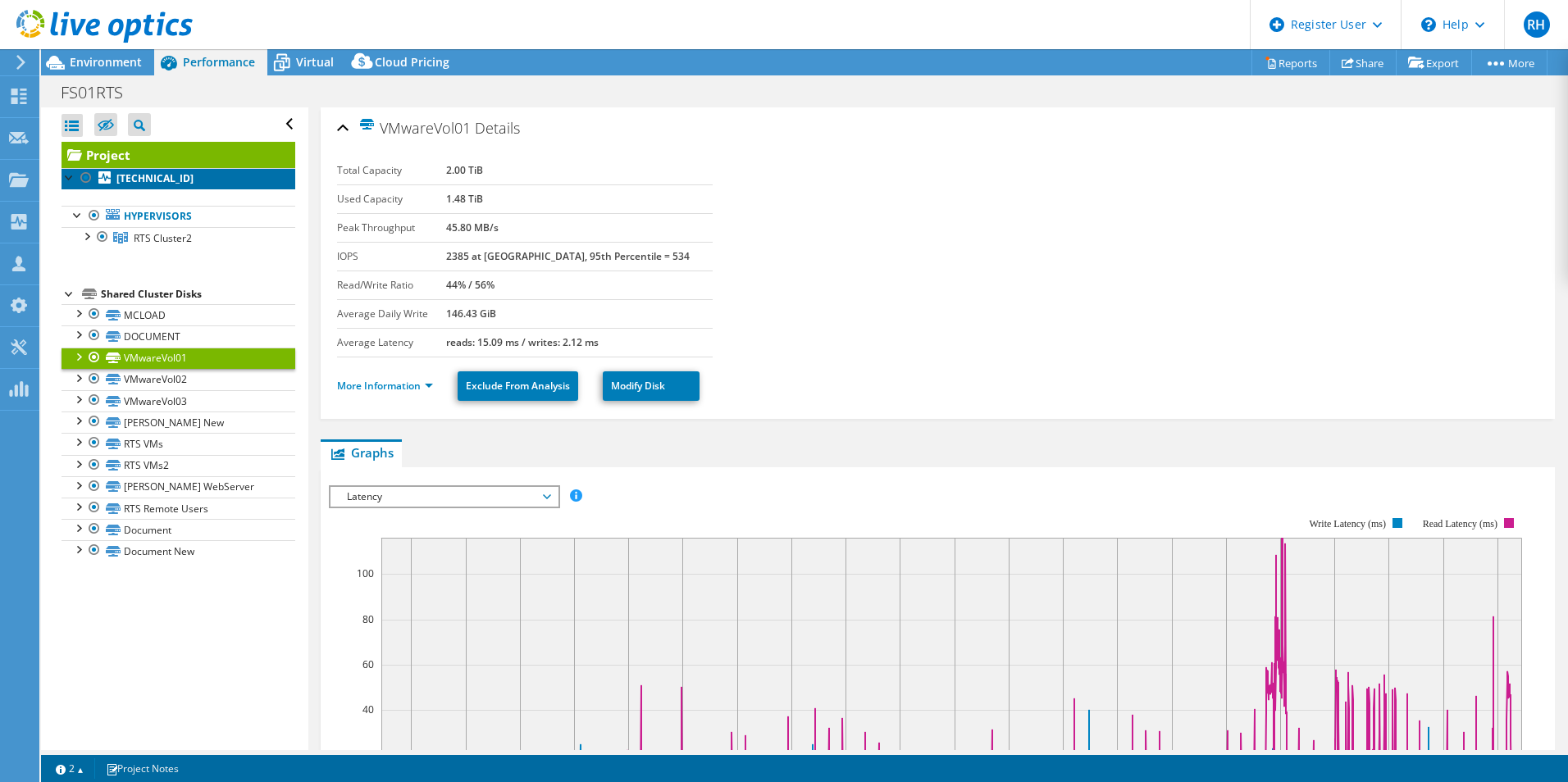
click at [169, 175] on b "[TECHNICAL_ID]" at bounding box center [154, 178] width 77 height 14
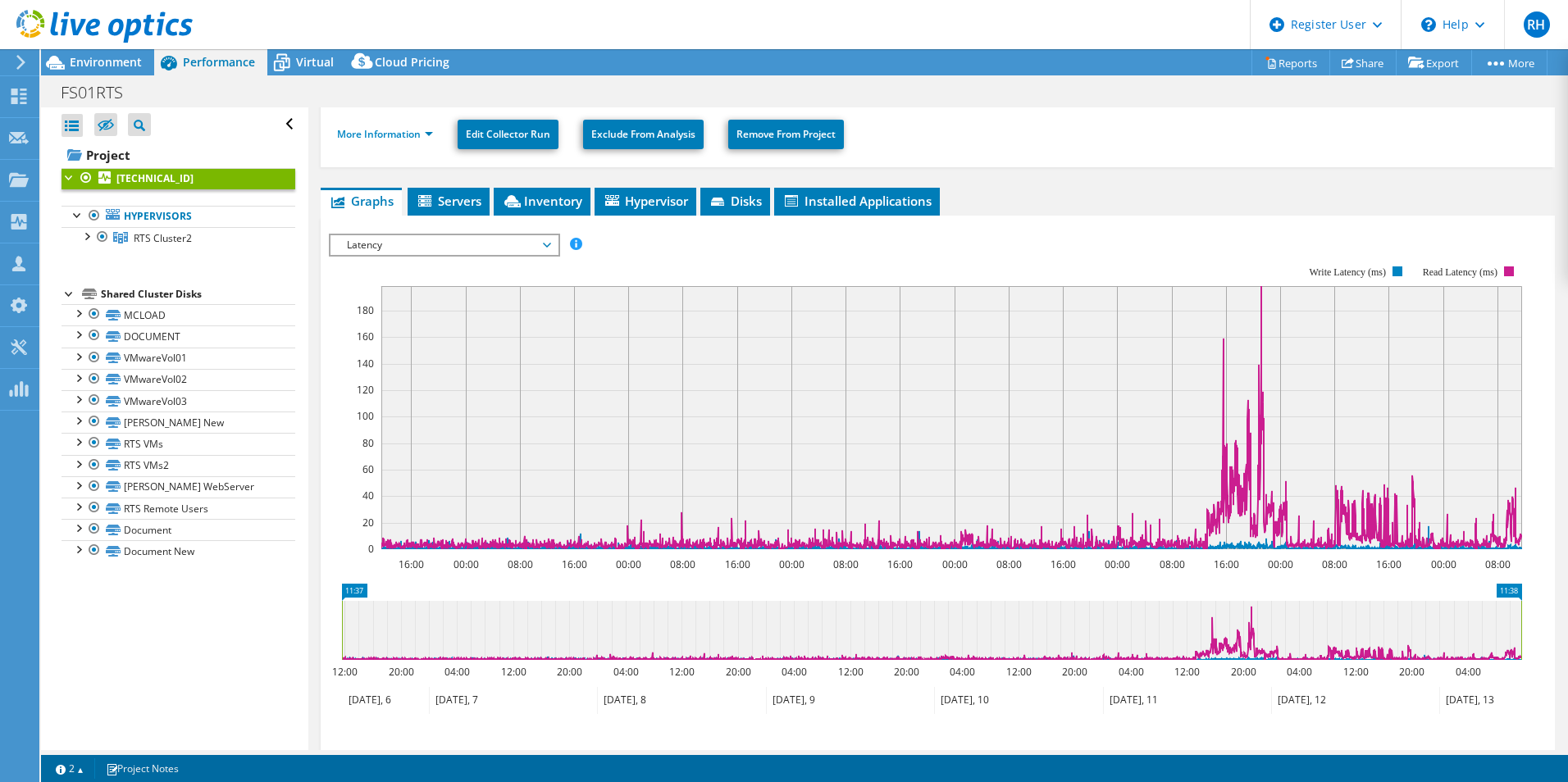
scroll to position [202, 0]
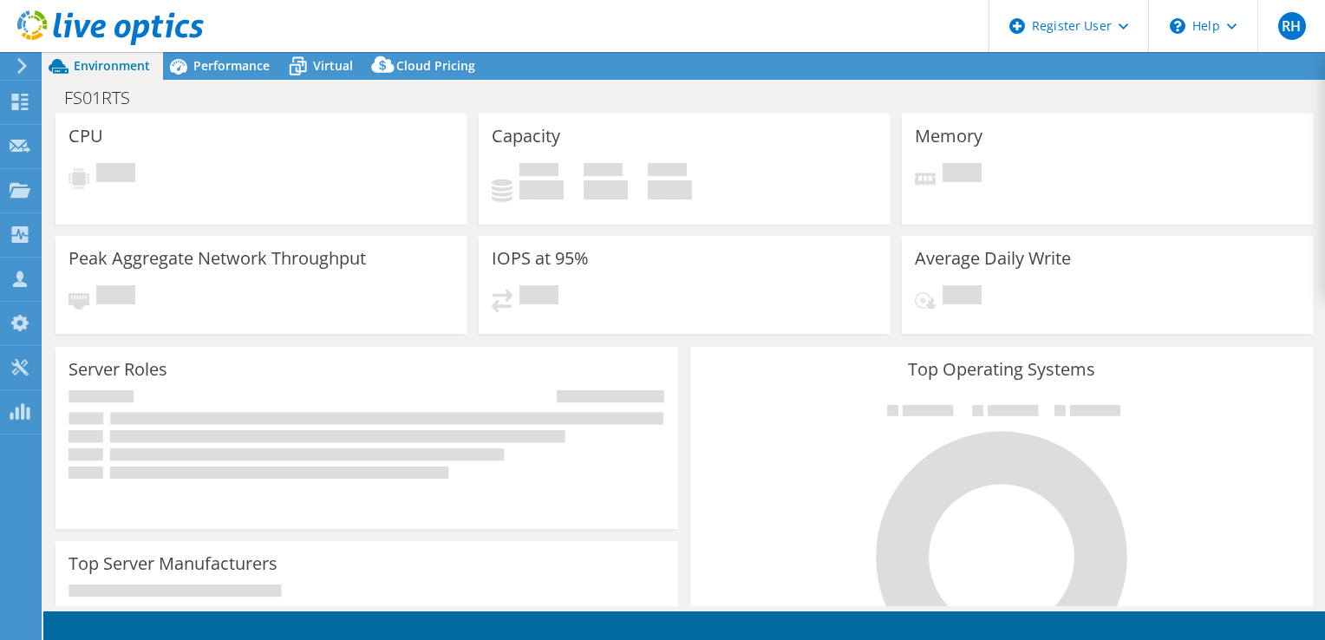
select select "USD"
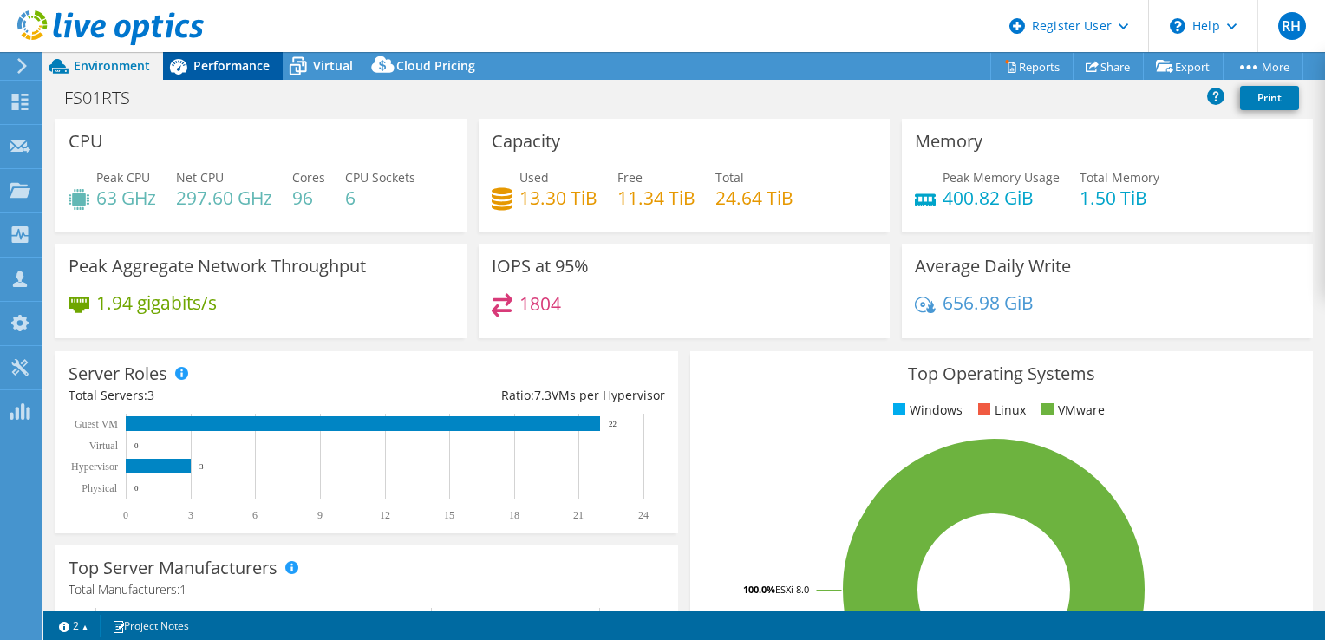
click at [229, 63] on span "Performance" at bounding box center [231, 65] width 76 height 16
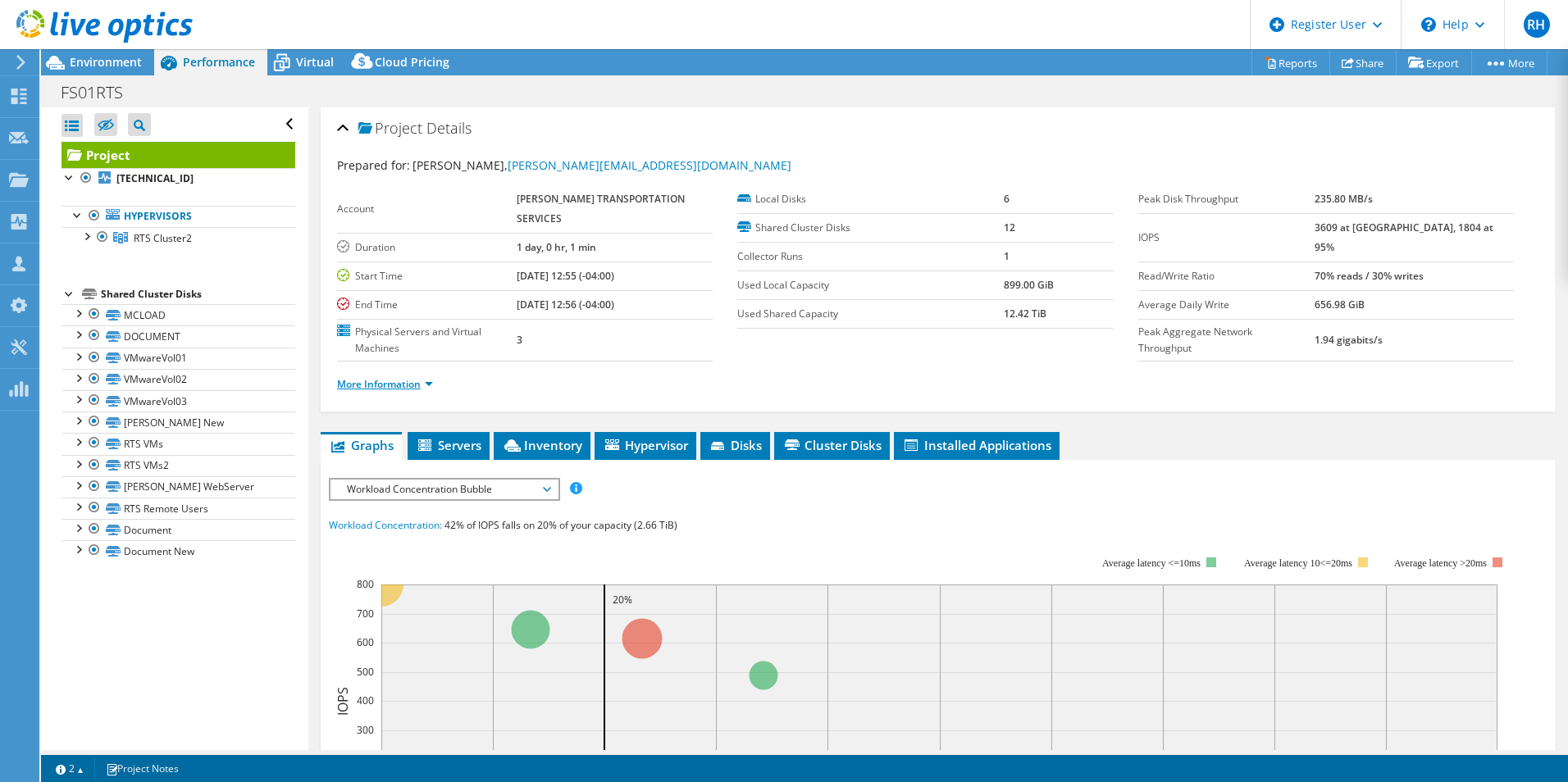
click at [400, 377] on link "More Information" at bounding box center [384, 384] width 96 height 14
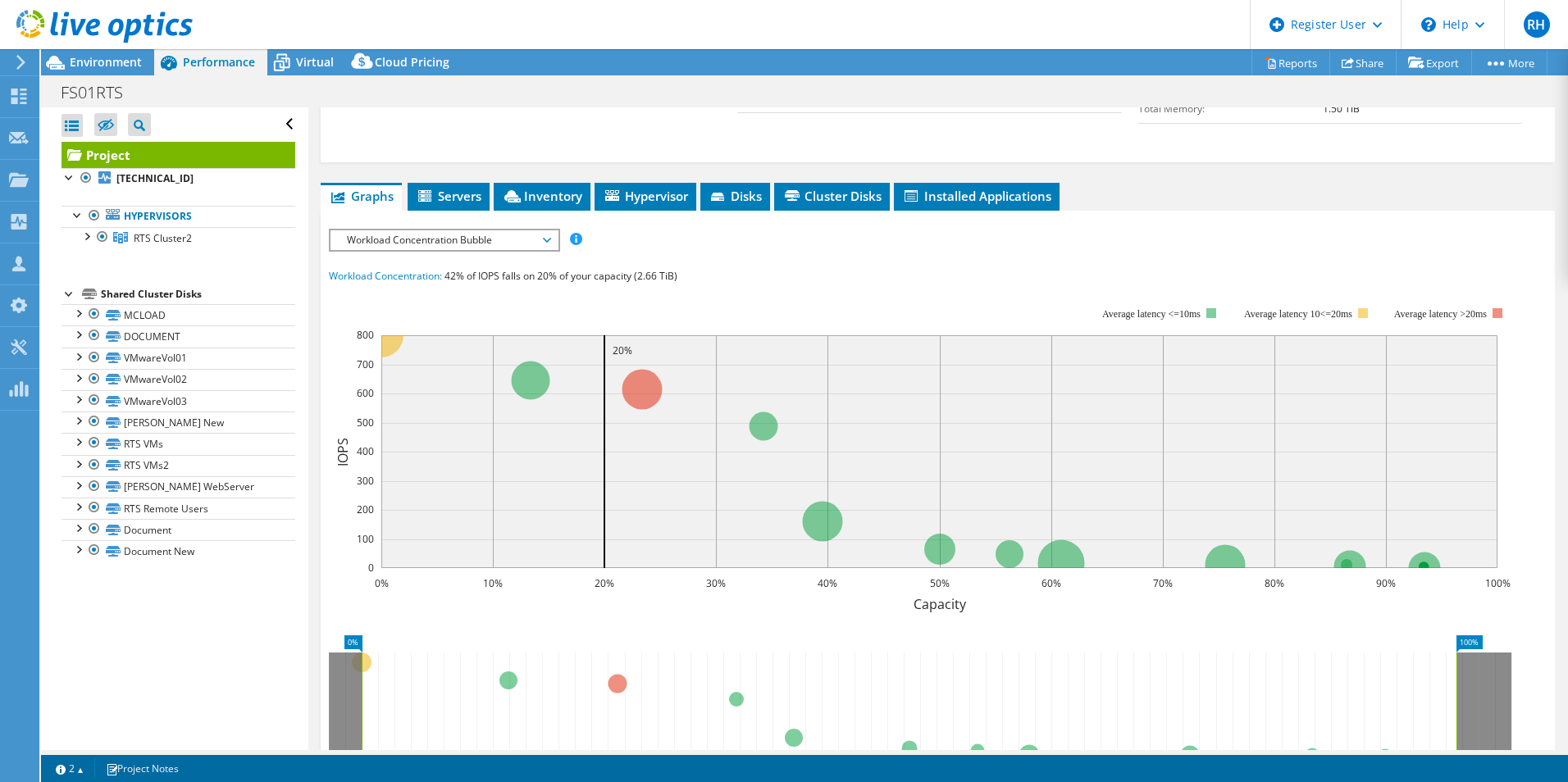
scroll to position [510, 0]
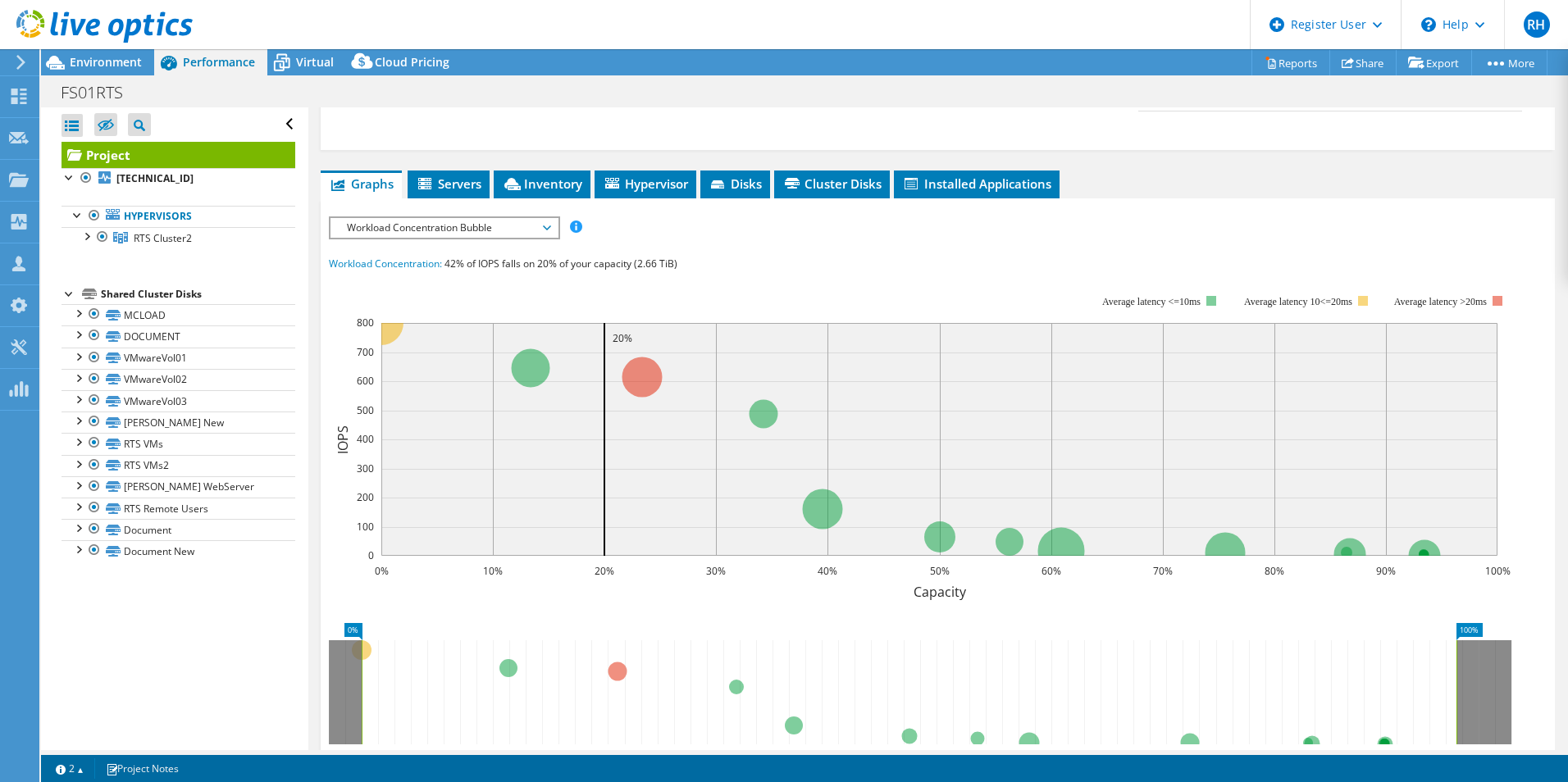
click at [432, 218] on span "Workload Concentration Bubble" at bounding box center [444, 228] width 211 height 20
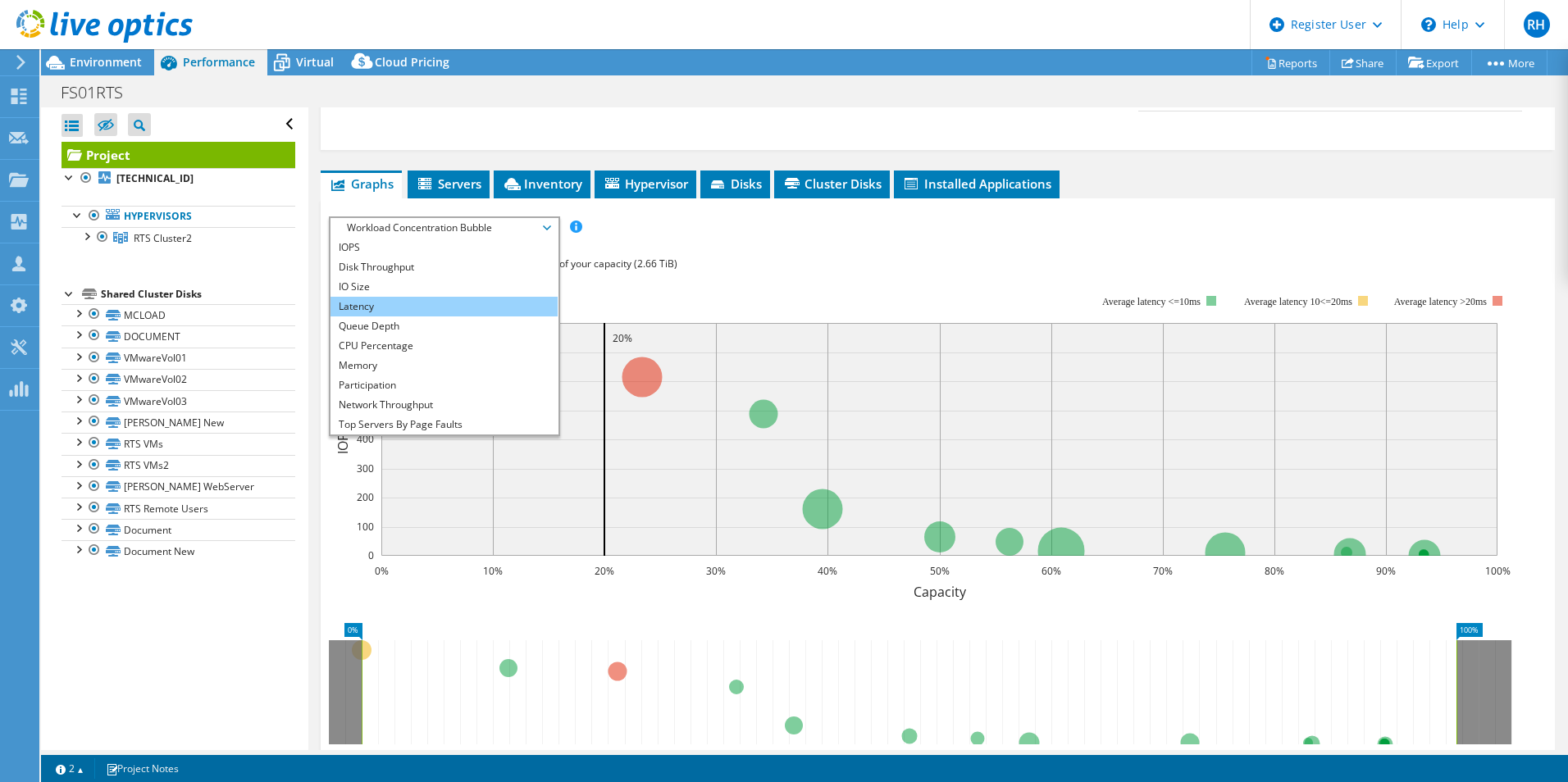
click at [428, 297] on li "Latency" at bounding box center [444, 306] width 227 height 20
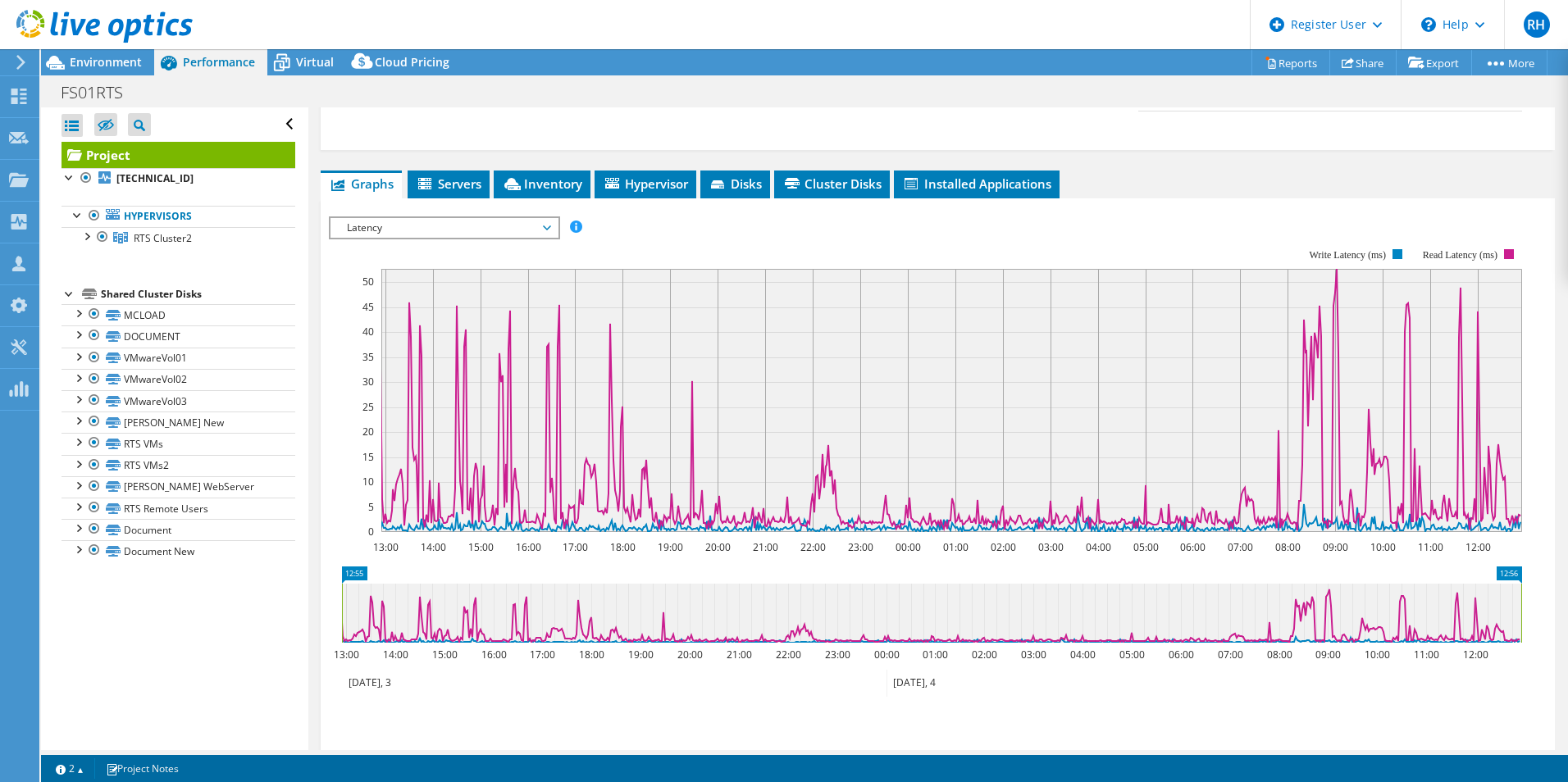
scroll to position [0, 0]
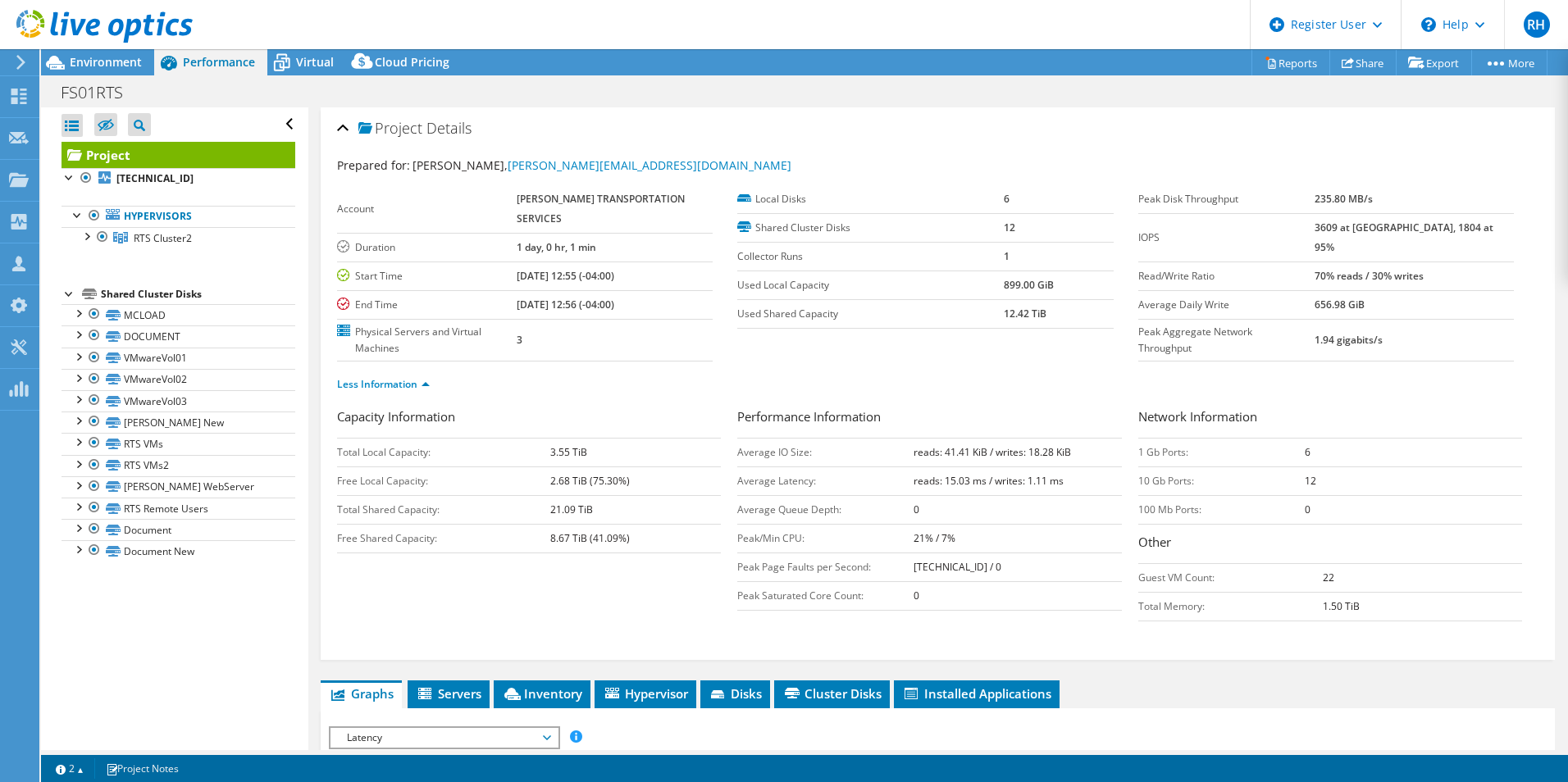
drag, startPoint x: 80, startPoint y: 60, endPoint x: 79, endPoint y: 81, distance: 21.0
click at [80, 60] on span "Environment" at bounding box center [106, 61] width 72 height 15
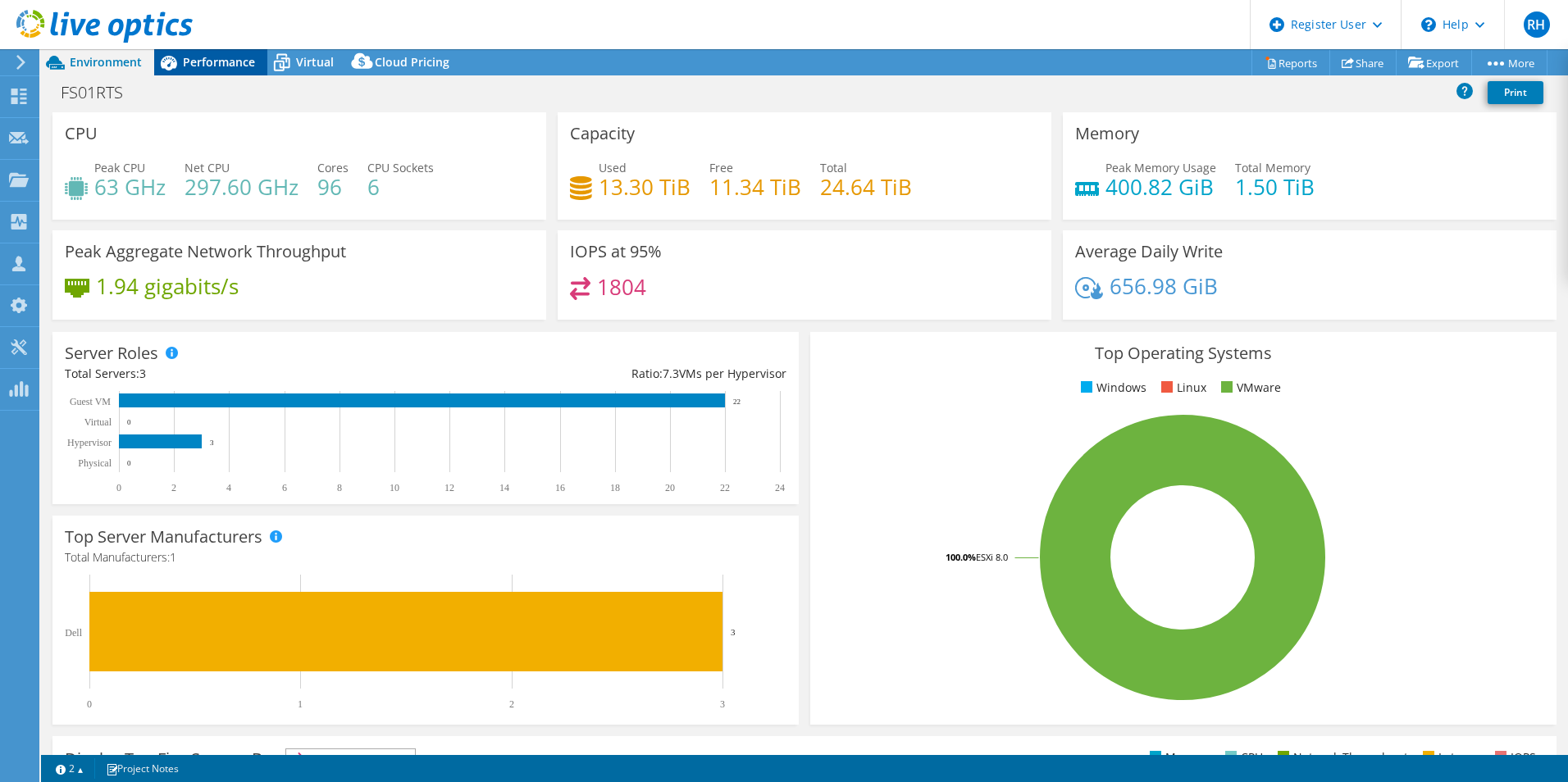
click at [230, 59] on span "Performance" at bounding box center [218, 61] width 72 height 15
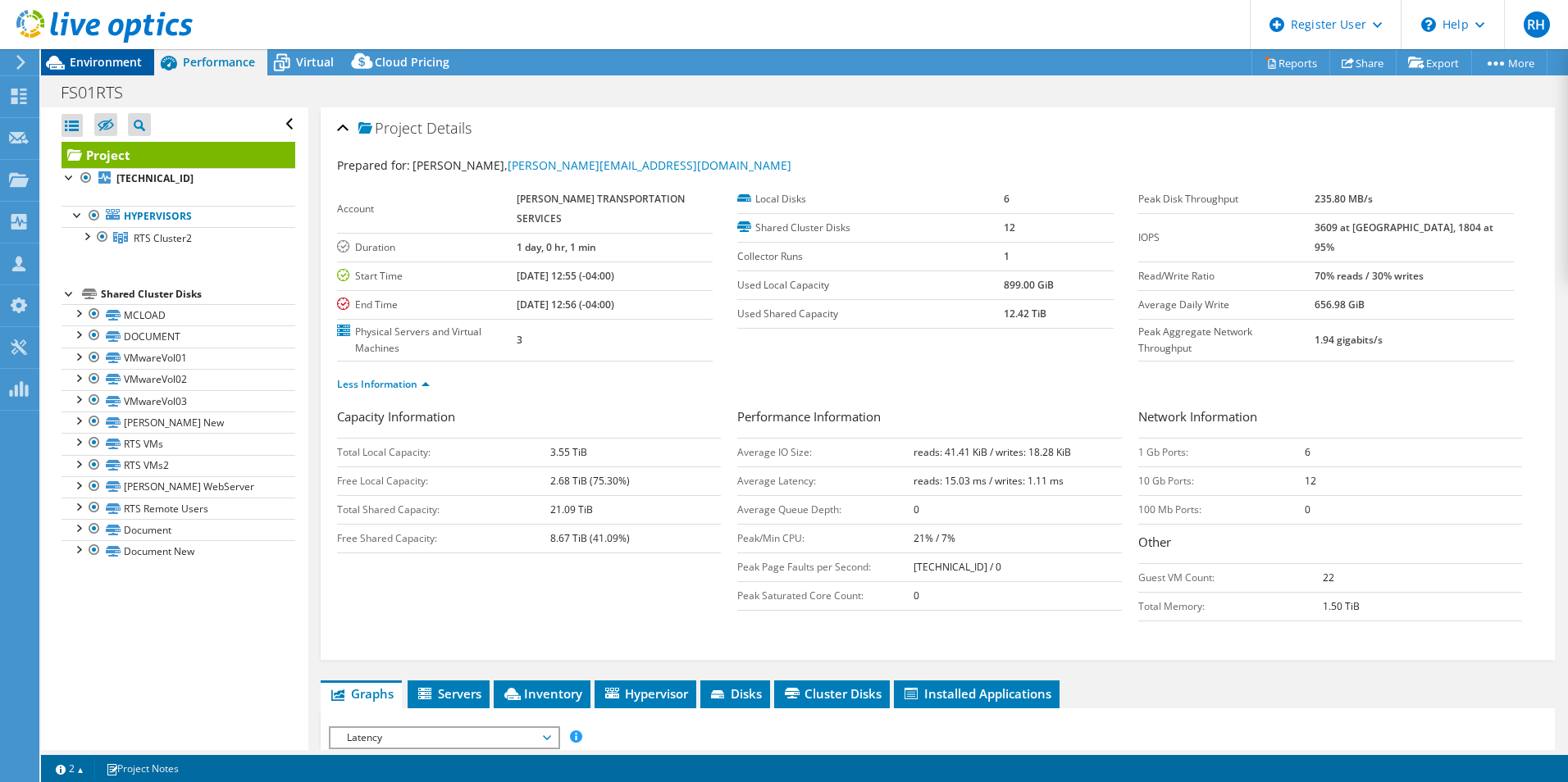
click at [78, 60] on span "Environment" at bounding box center [106, 61] width 72 height 15
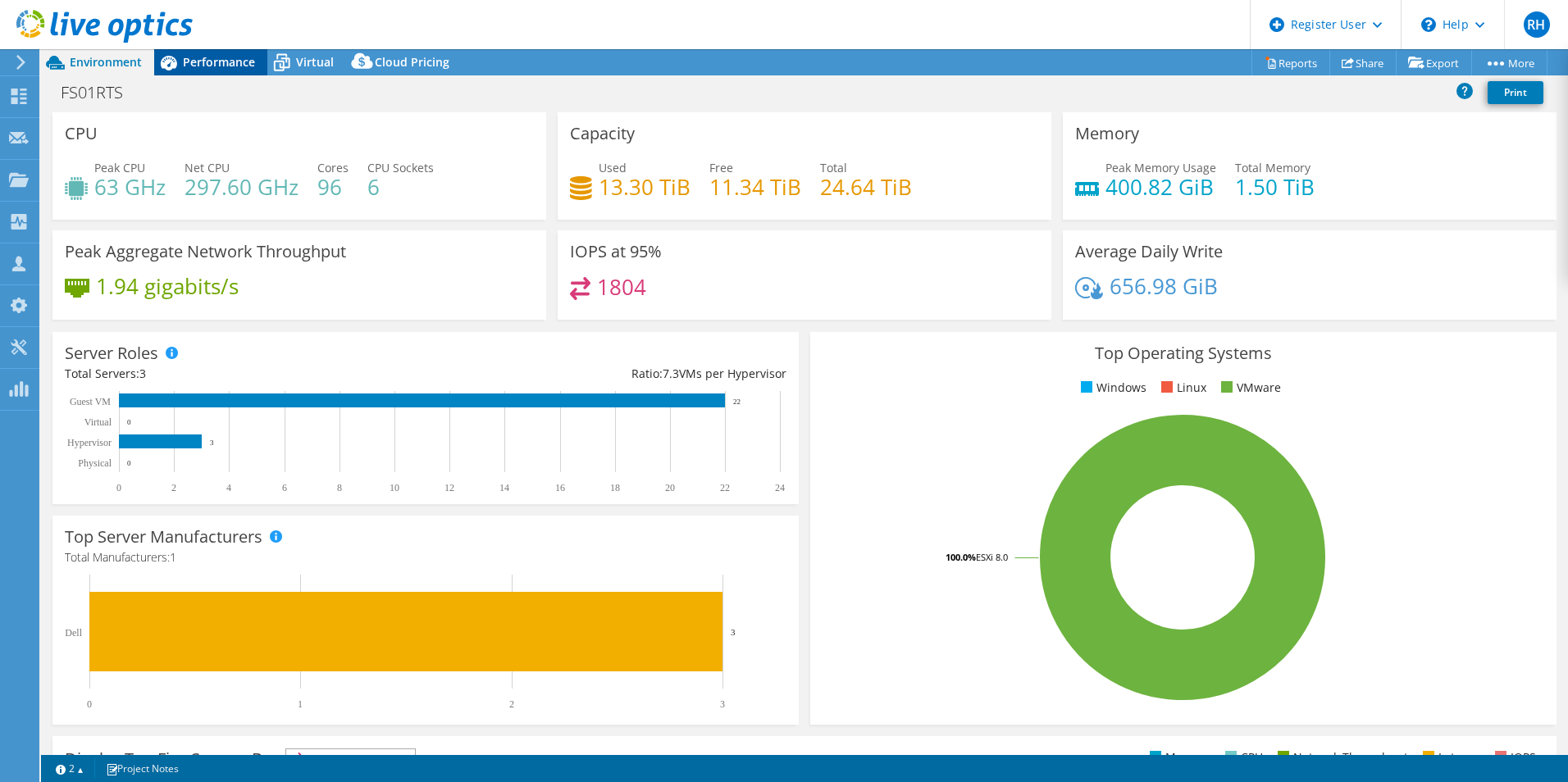
click at [195, 63] on span "Performance" at bounding box center [218, 61] width 72 height 15
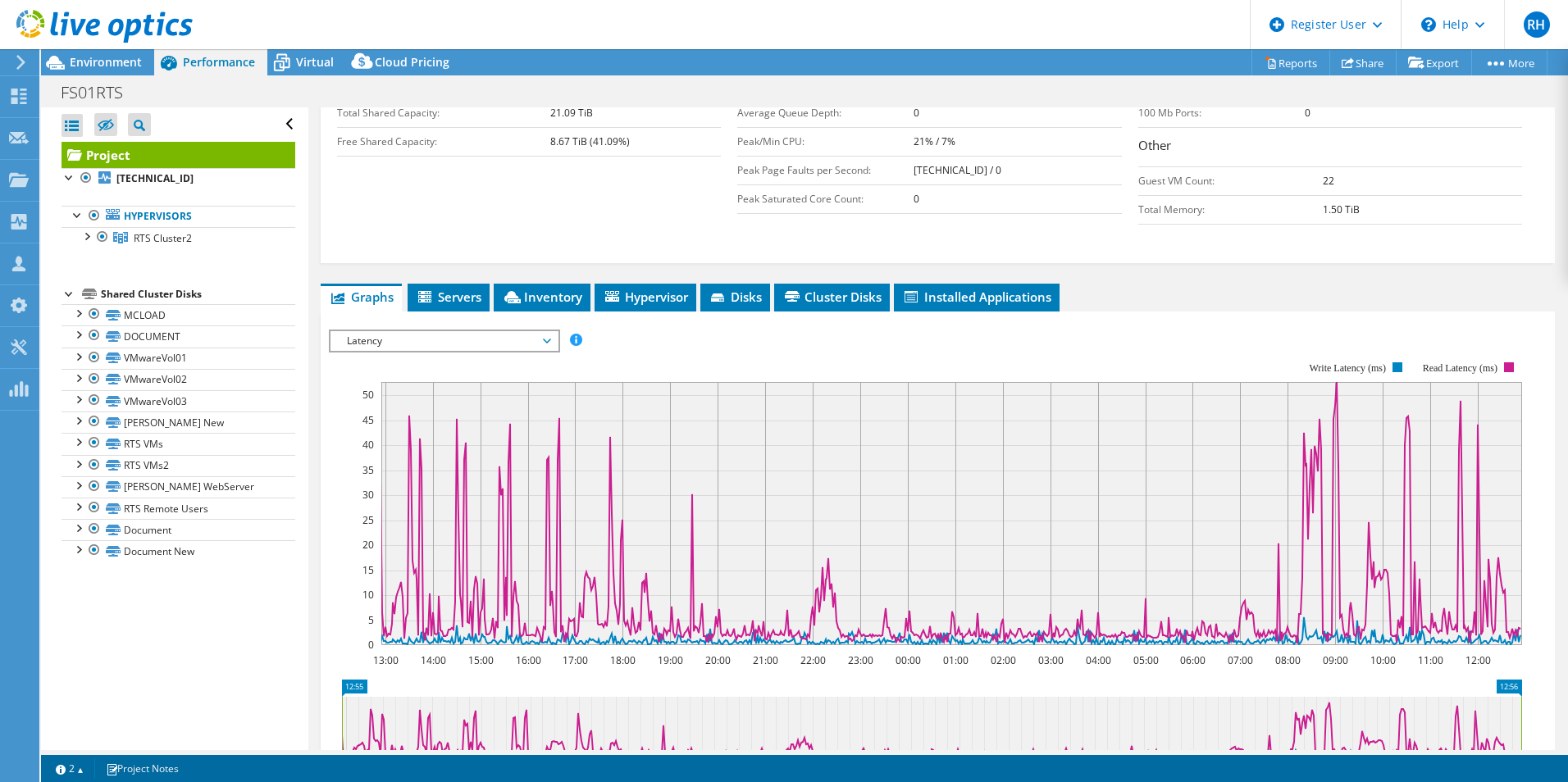
scroll to position [397, 0]
click at [495, 330] on span "Latency" at bounding box center [444, 339] width 211 height 20
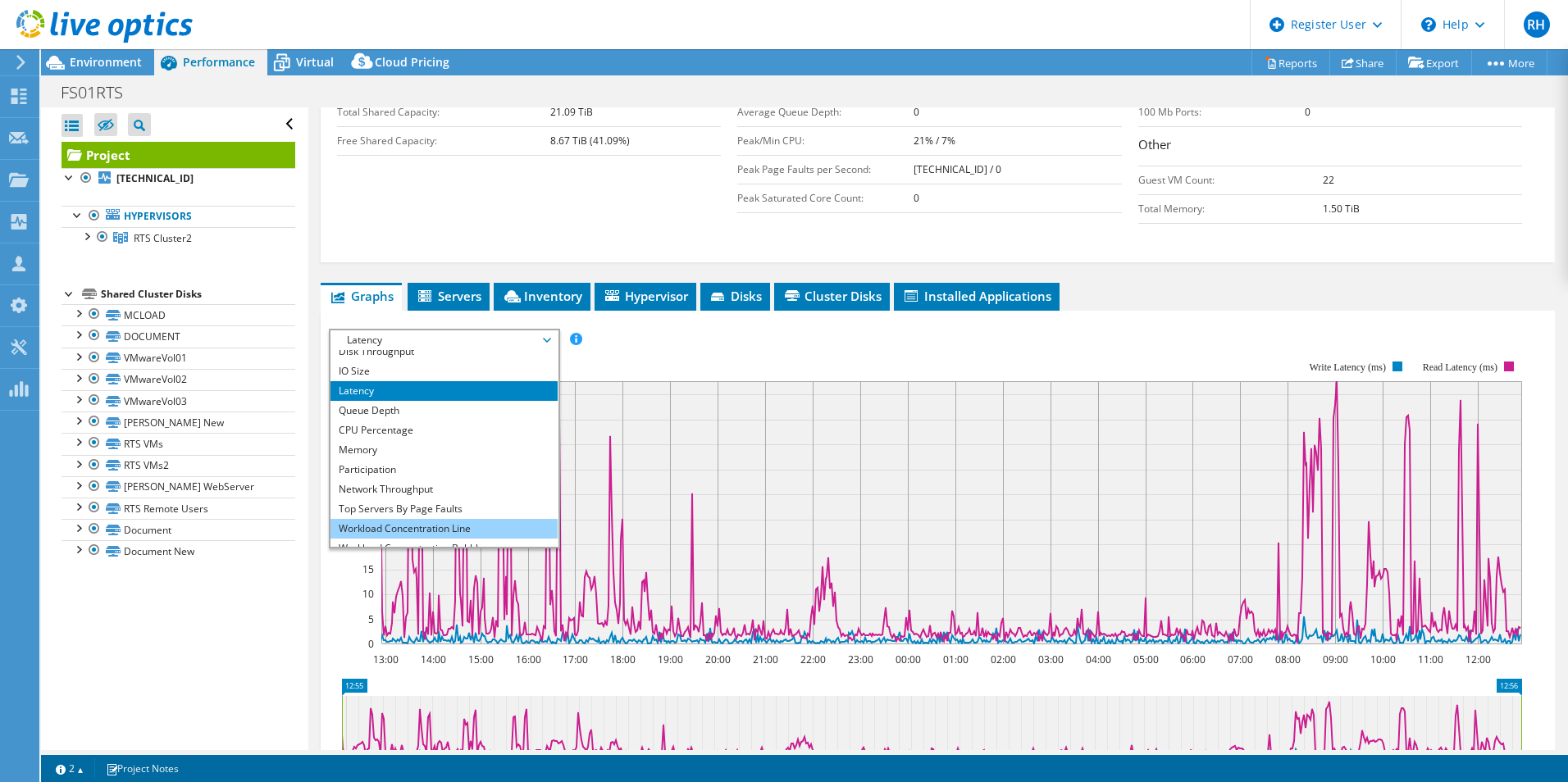
scroll to position [59, 0]
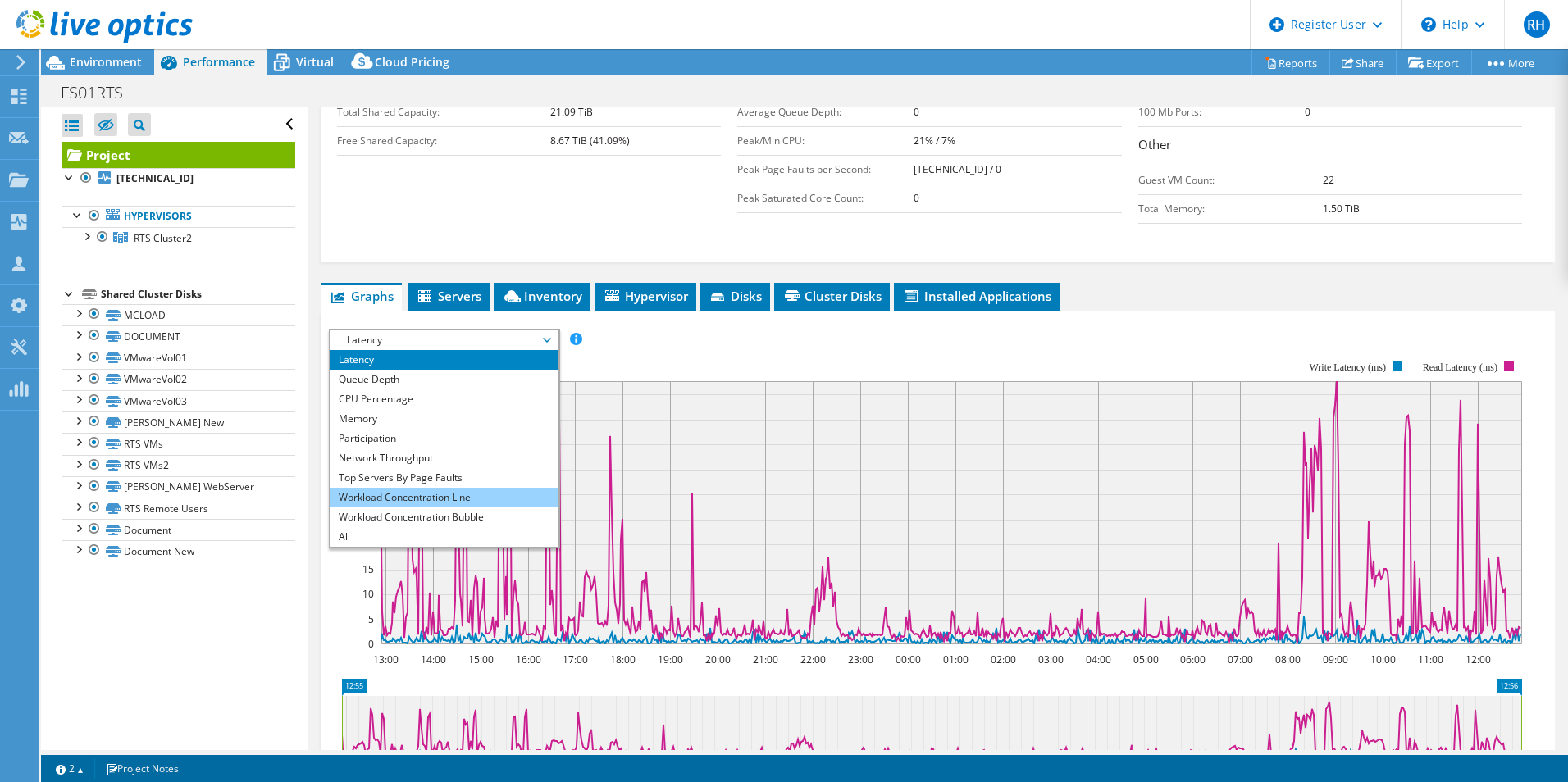
click at [484, 488] on li "Workload Concentration Line" at bounding box center [444, 497] width 227 height 20
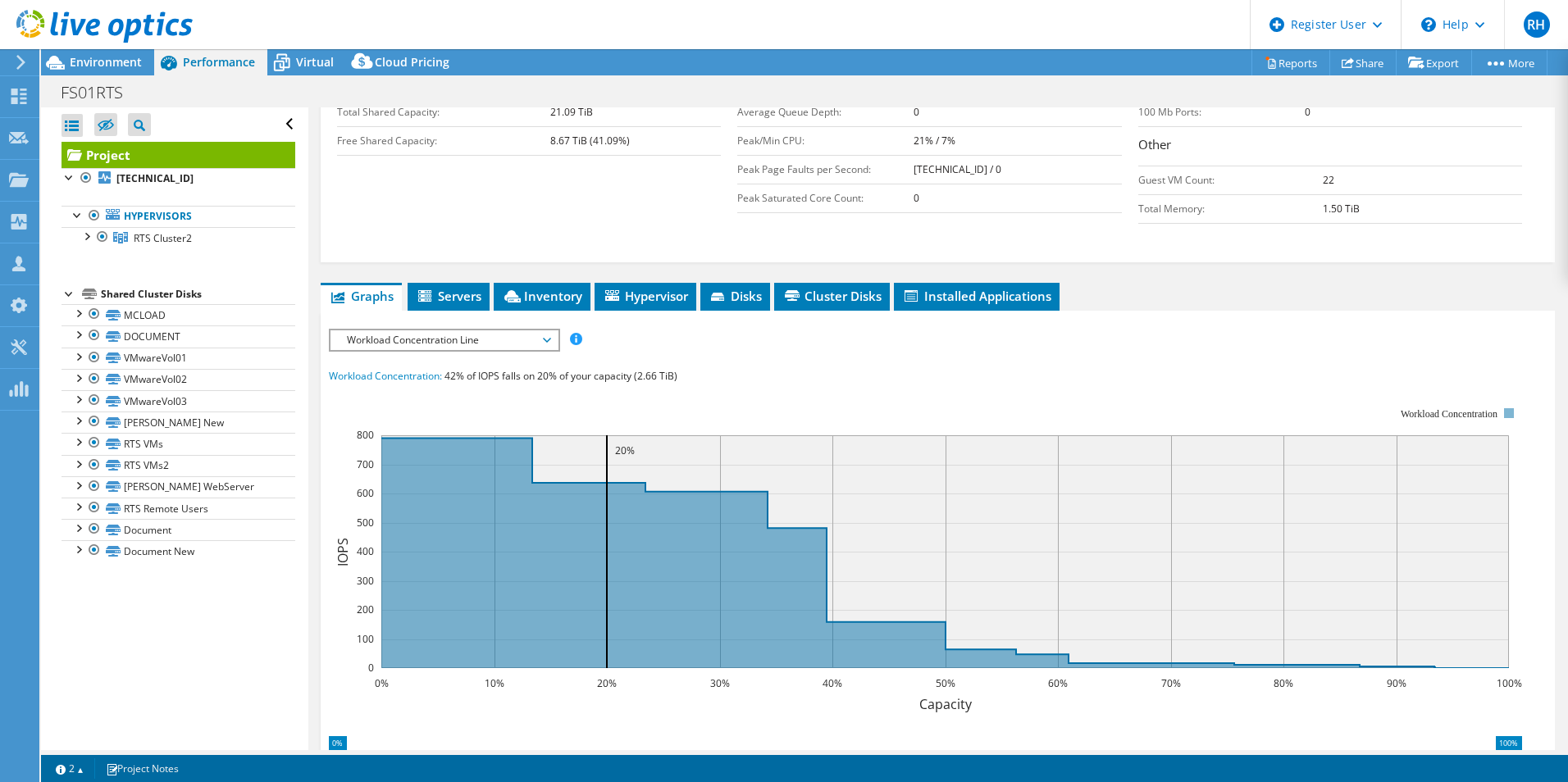
click at [524, 330] on span "Workload Concentration Line" at bounding box center [444, 339] width 211 height 20
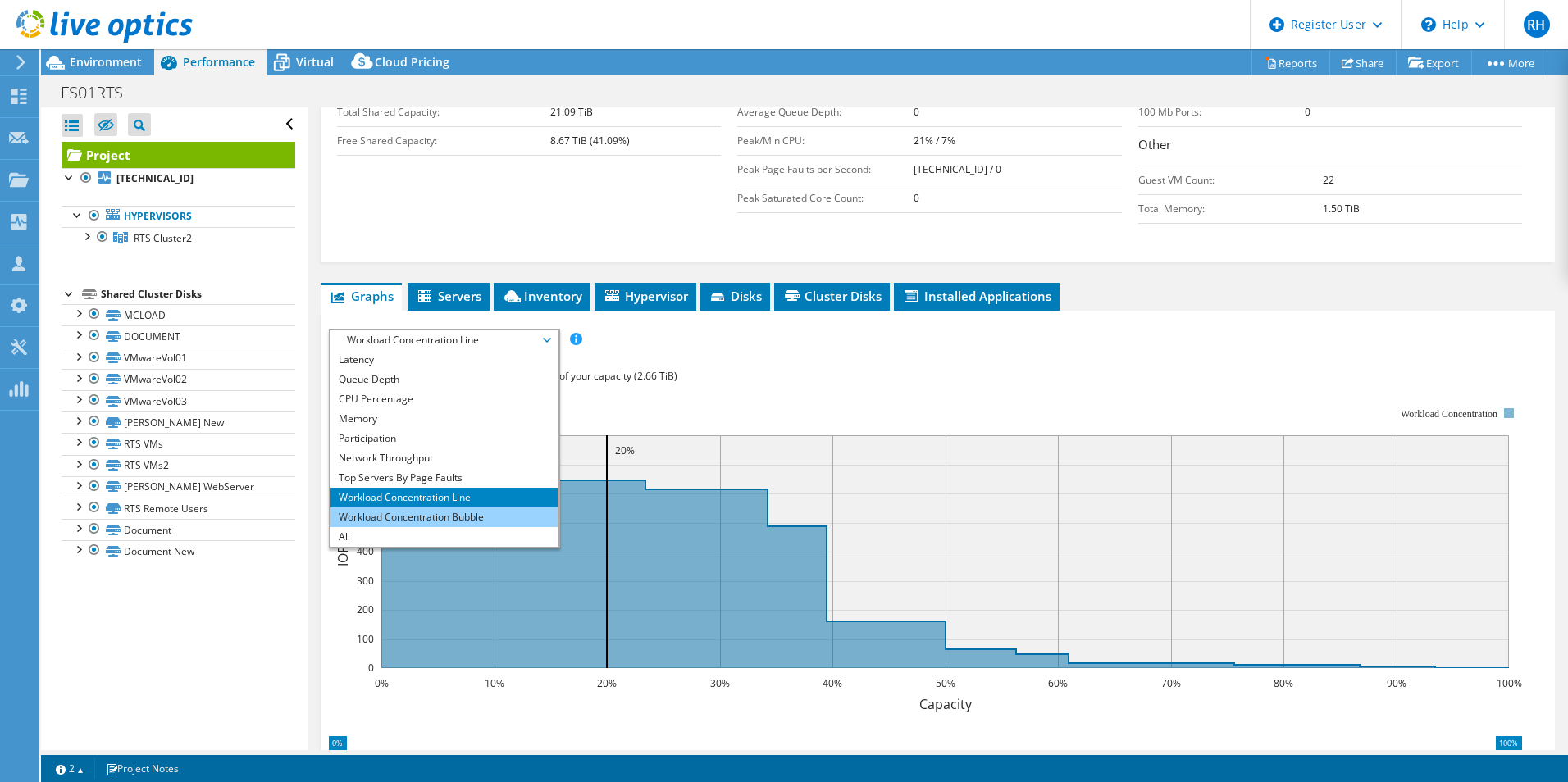
click at [497, 508] on li "Workload Concentration Bubble" at bounding box center [444, 517] width 227 height 20
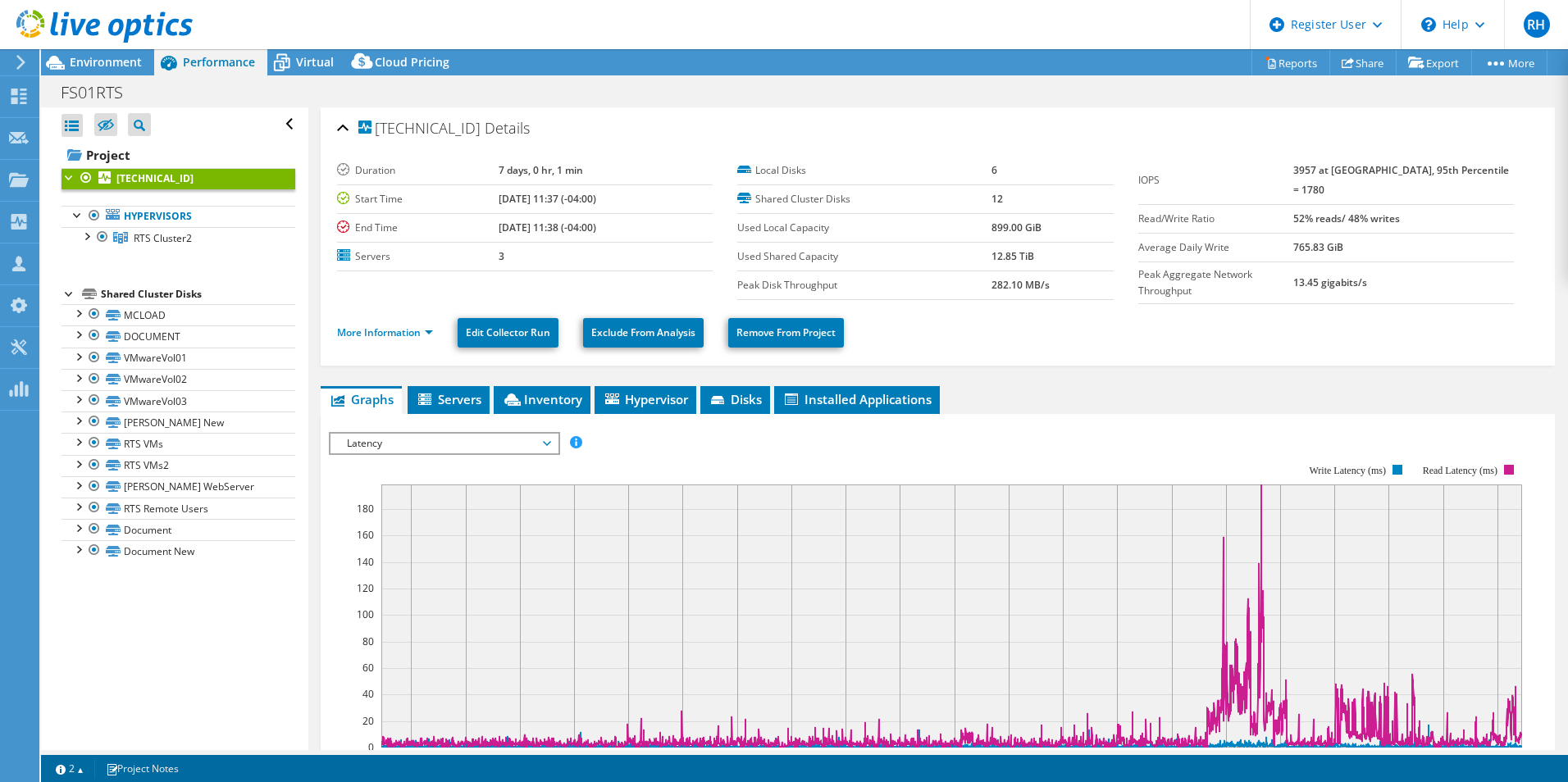
select select "USD"
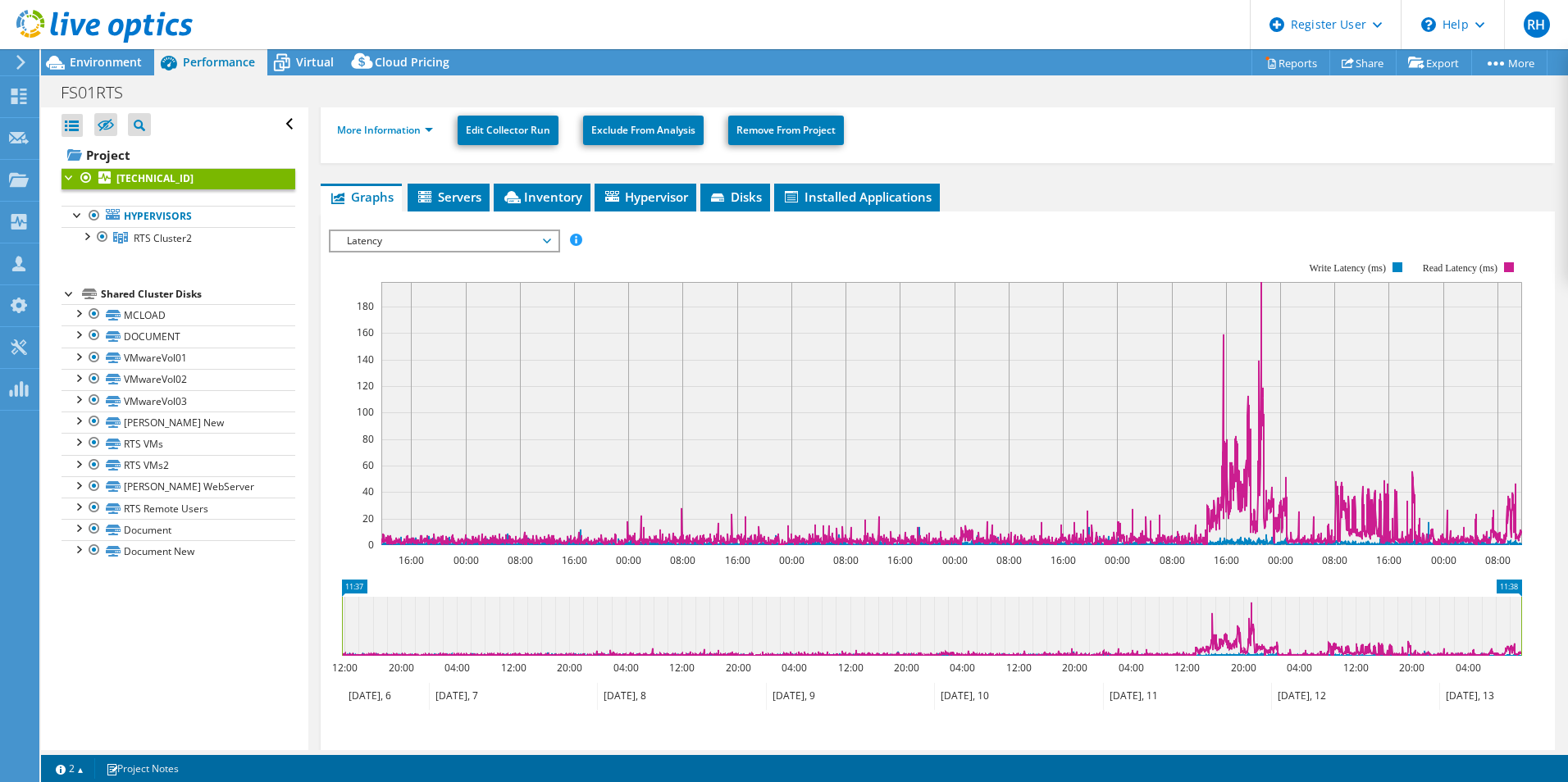
click at [474, 237] on span "Latency" at bounding box center [444, 240] width 211 height 20
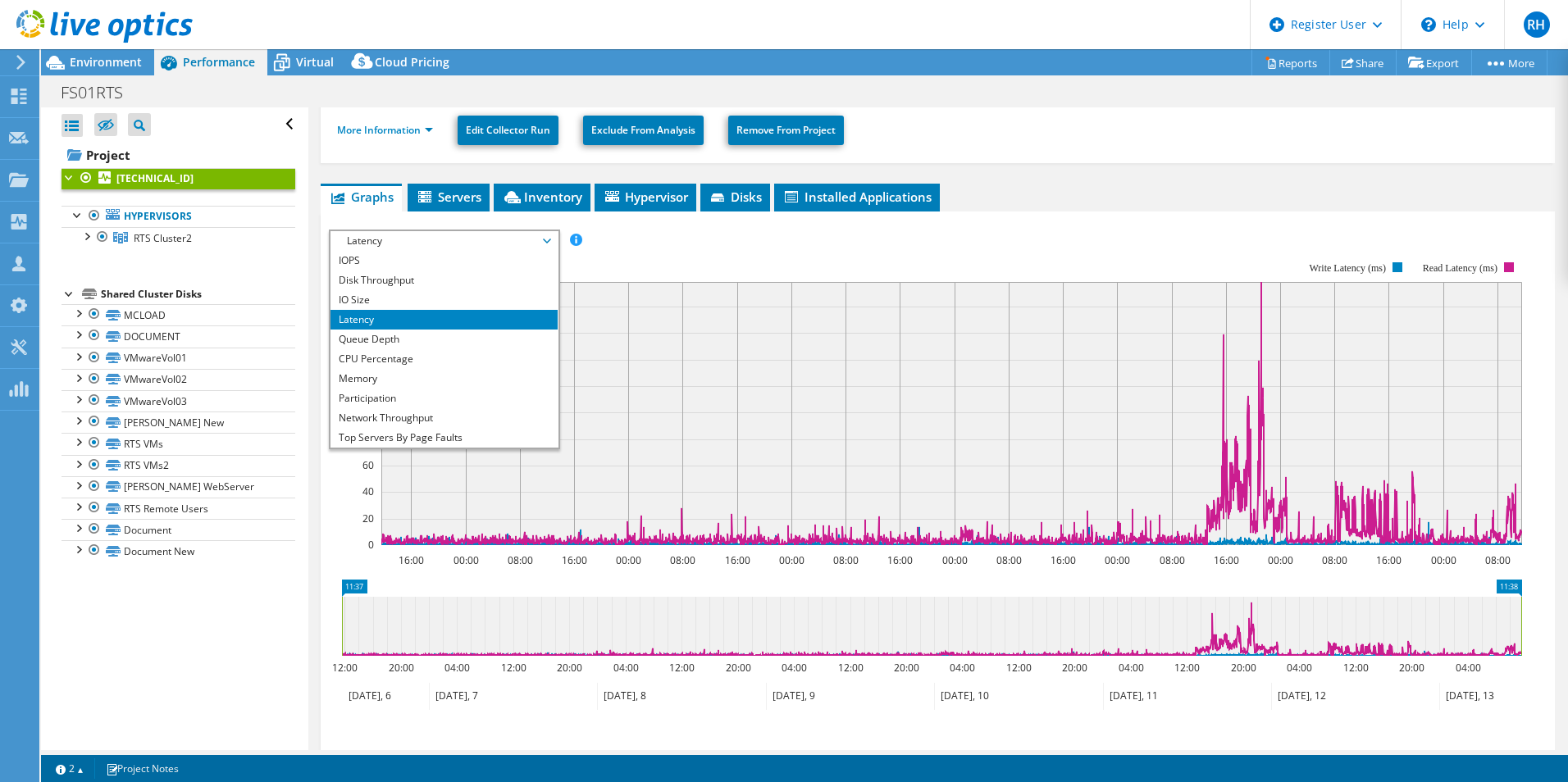
scroll to position [59, 0]
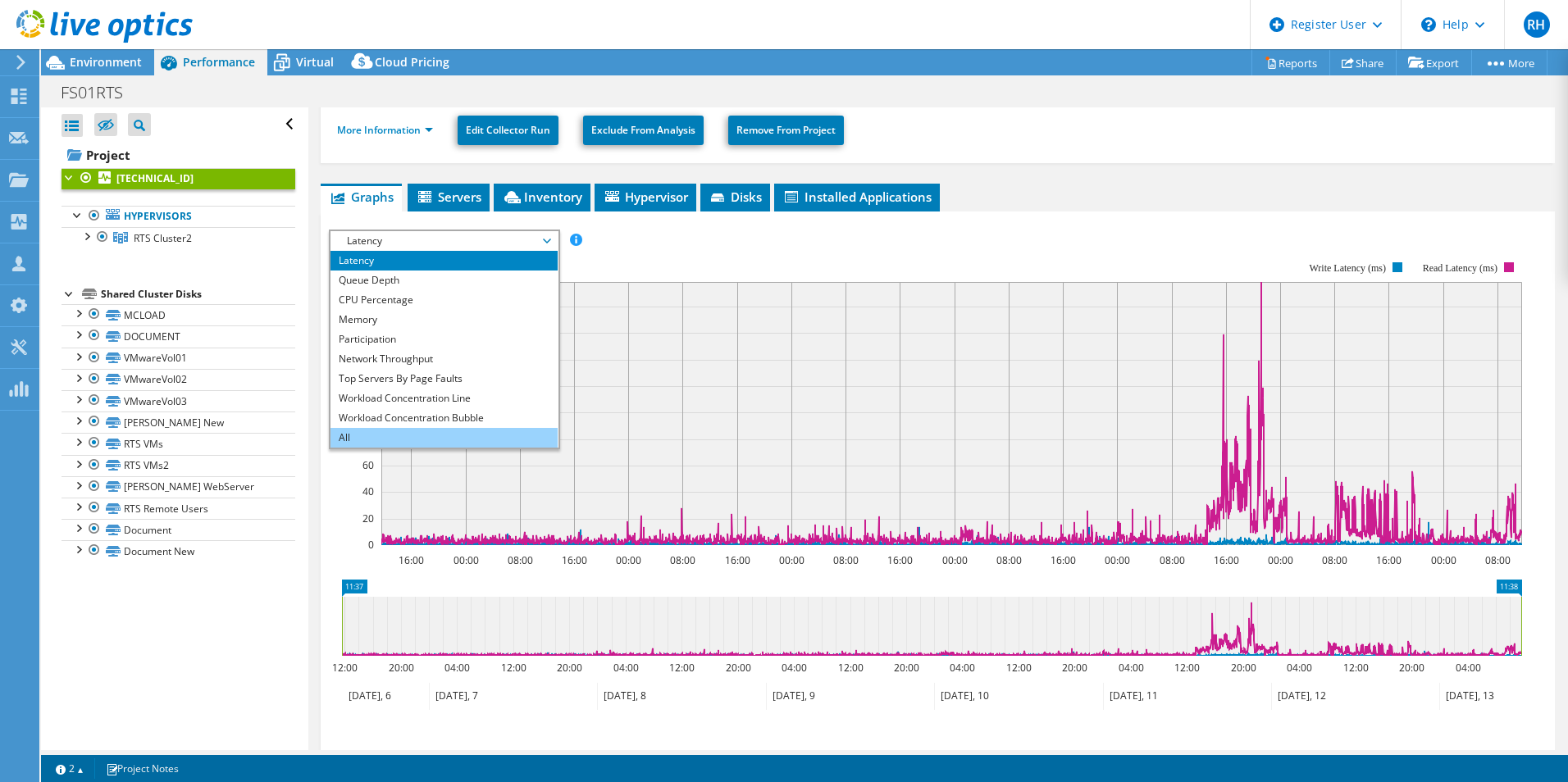
drag, startPoint x: 461, startPoint y: 407, endPoint x: 484, endPoint y: 426, distance: 29.8
click at [461, 408] on li "Workload Concentration Bubble" at bounding box center [444, 418] width 227 height 20
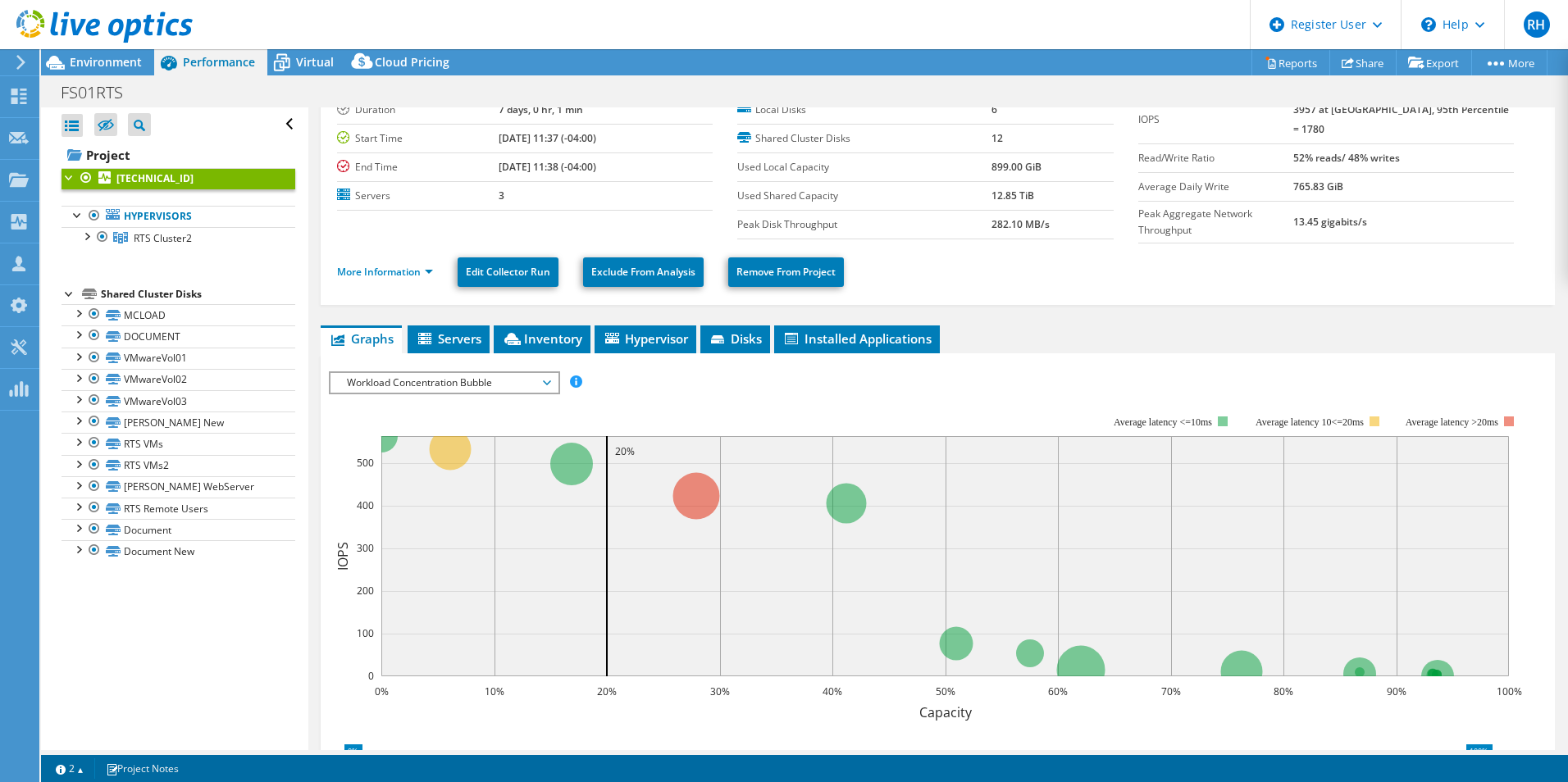
scroll to position [0, 0]
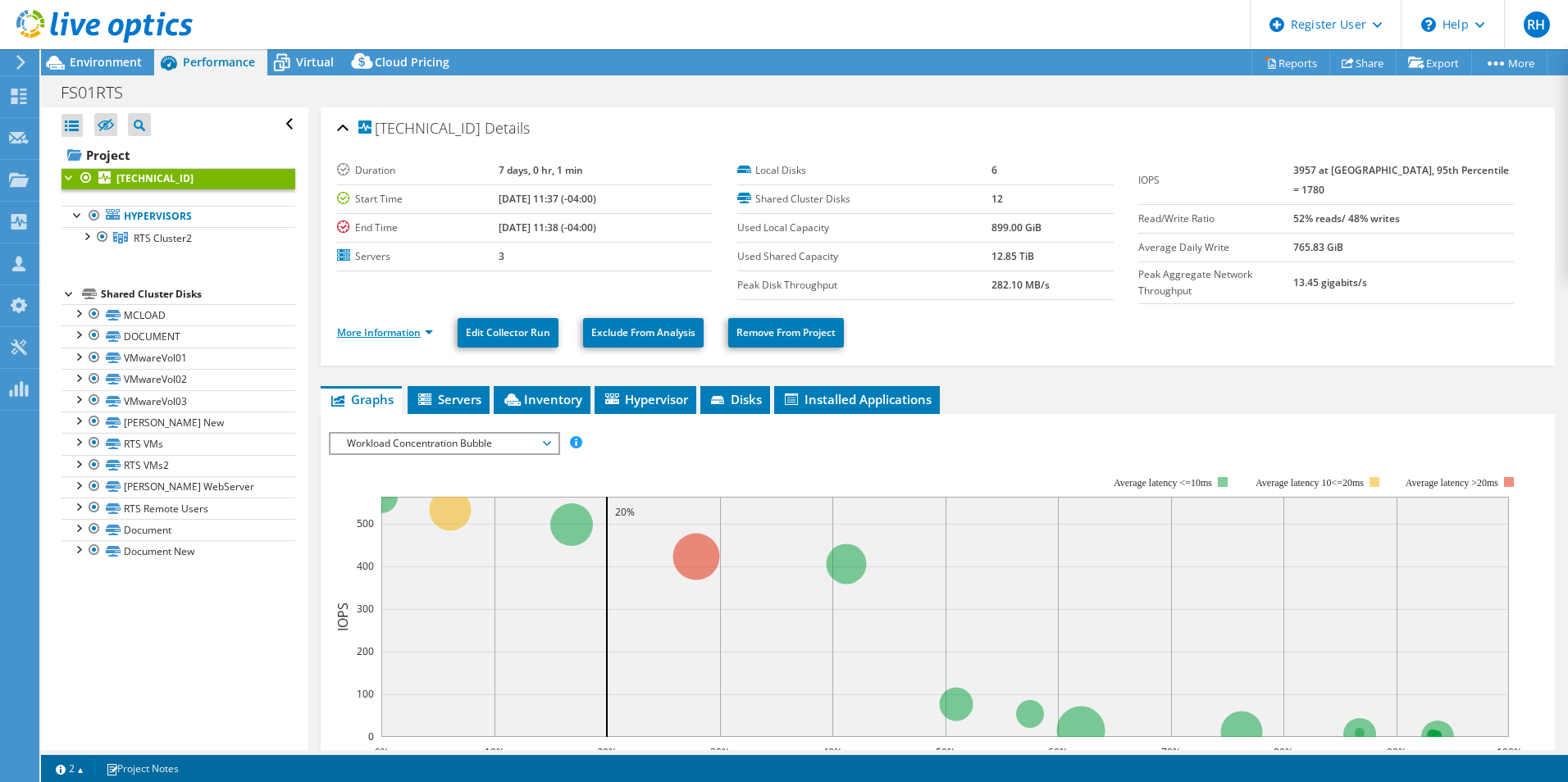
click at [375, 333] on link "More Information" at bounding box center [384, 332] width 96 height 14
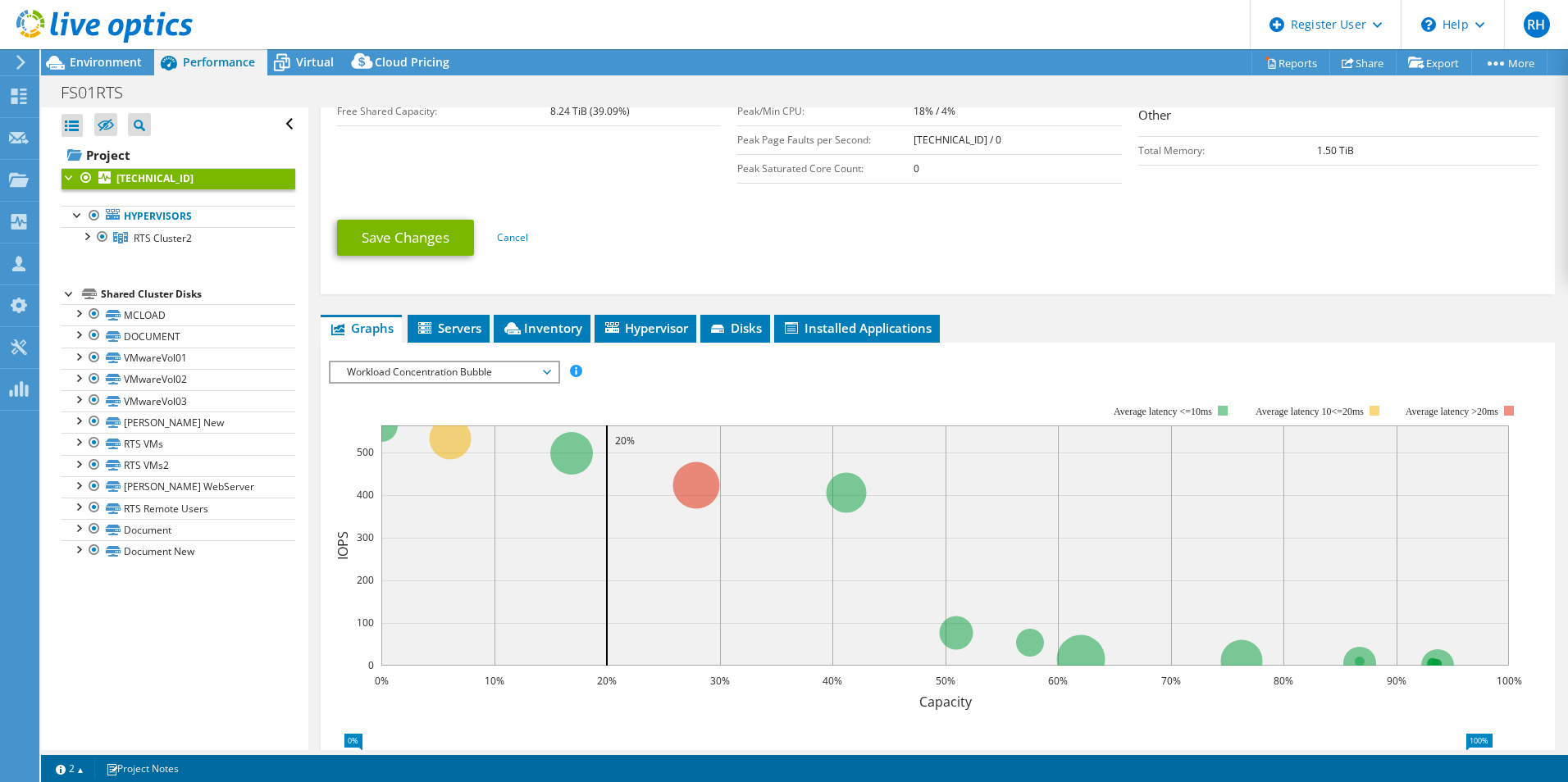
scroll to position [455, 0]
